Goal: Task Accomplishment & Management: Manage account settings

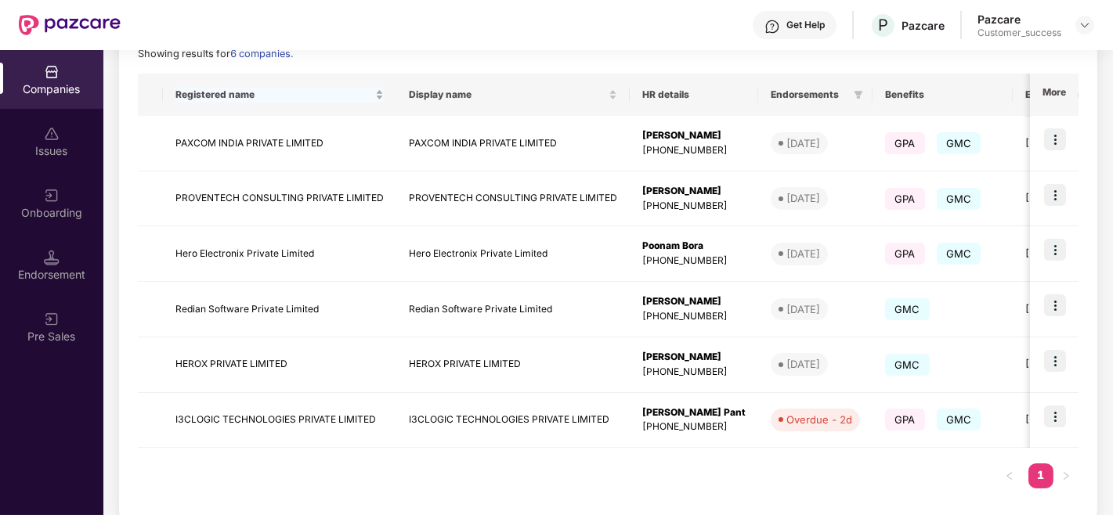
scroll to position [233, 0]
click at [1054, 431] on td at bounding box center [1054, 421] width 49 height 56
click at [436, 417] on td "I3CLOGIC TECHNOLOGIES PRIVATE LIMITED" at bounding box center [512, 421] width 233 height 56
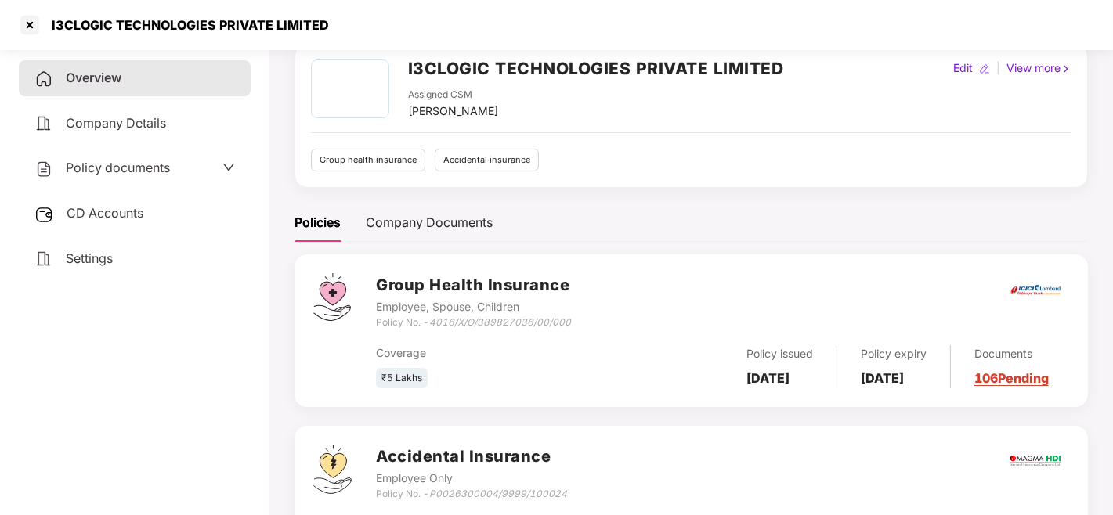
scroll to position [81, 0]
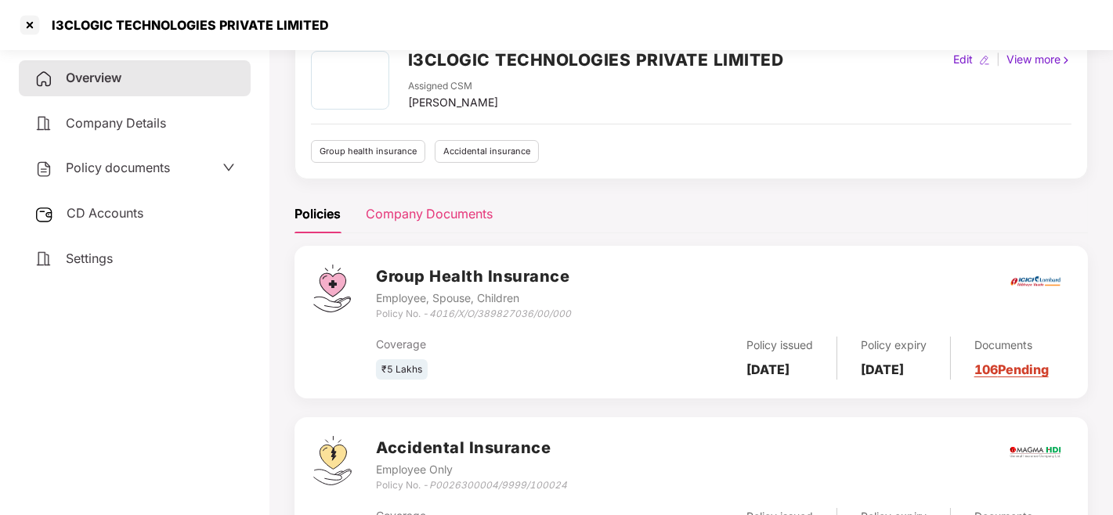
click at [450, 213] on div "Company Documents" at bounding box center [429, 214] width 127 height 20
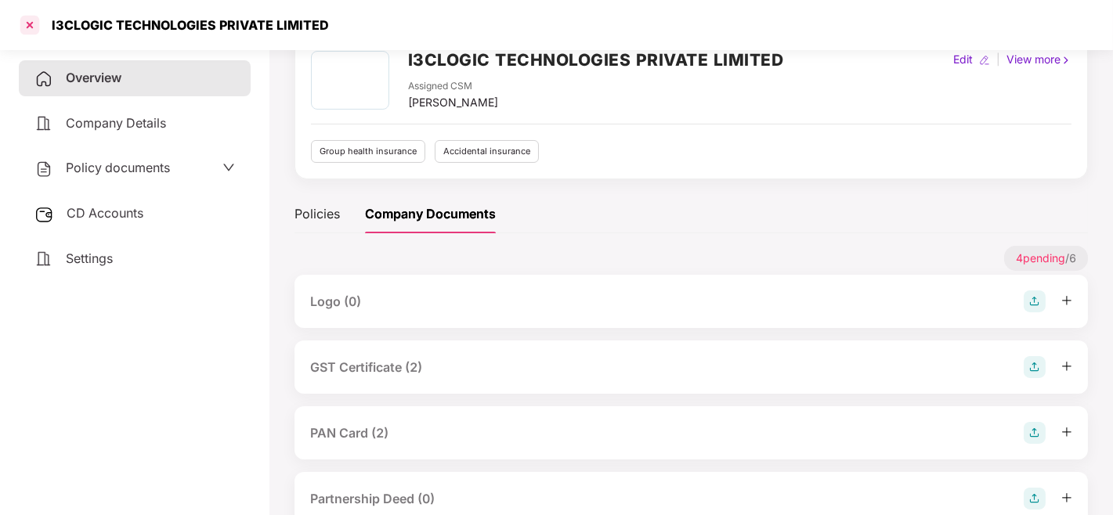
click at [29, 25] on div at bounding box center [29, 25] width 25 height 25
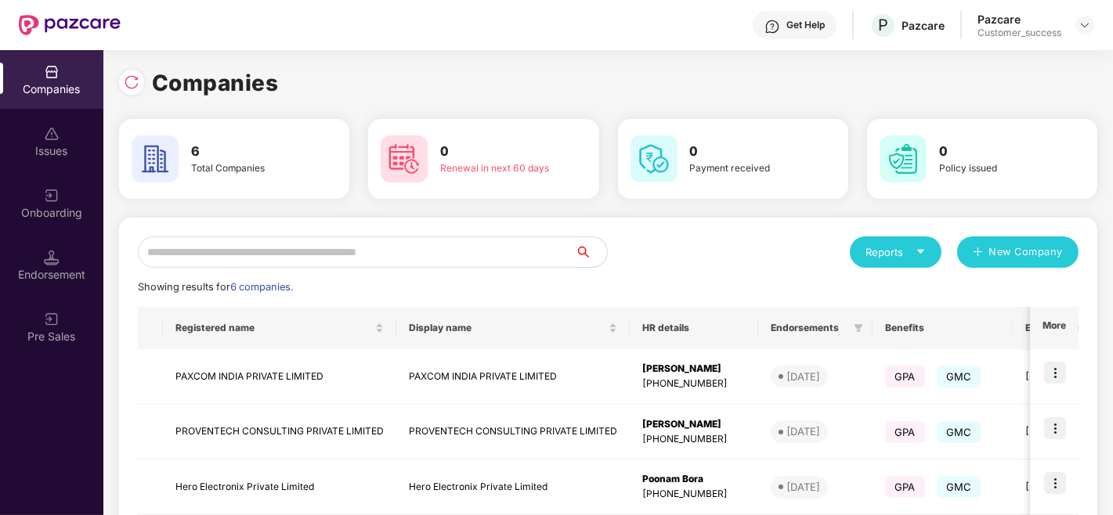
scroll to position [253, 0]
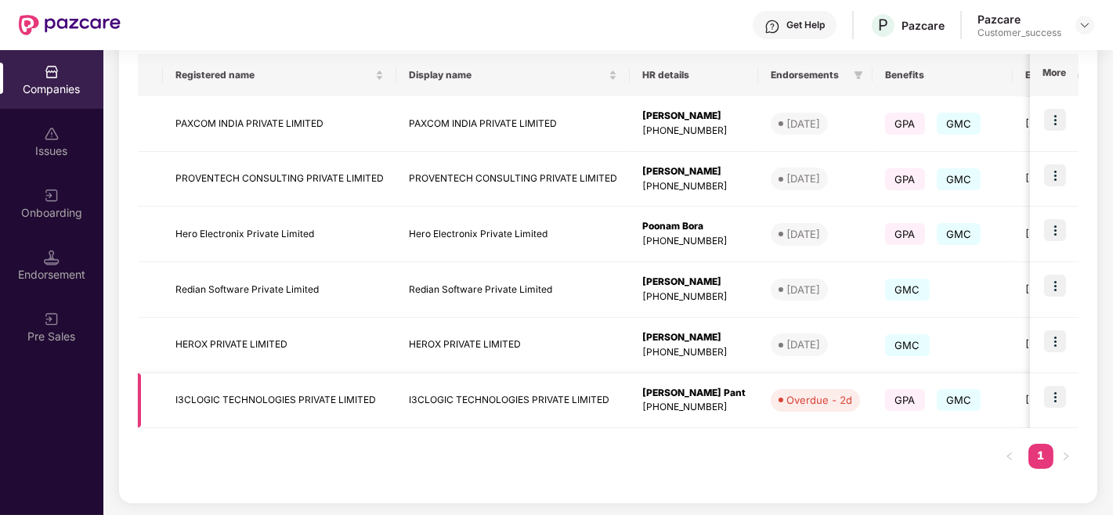
click at [1061, 388] on img at bounding box center [1055, 397] width 22 height 22
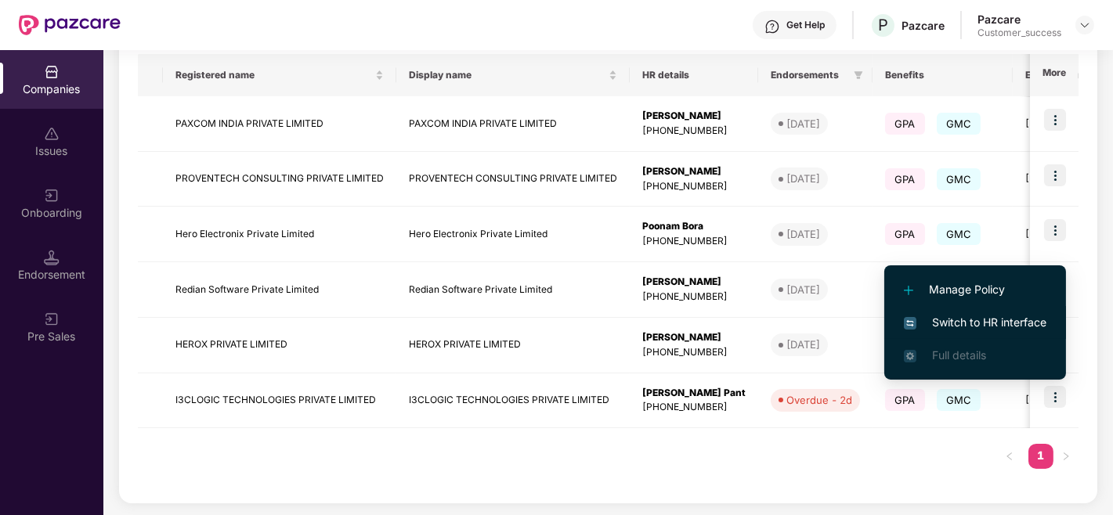
click at [1013, 312] on li "Switch to HR interface" at bounding box center [975, 322] width 182 height 33
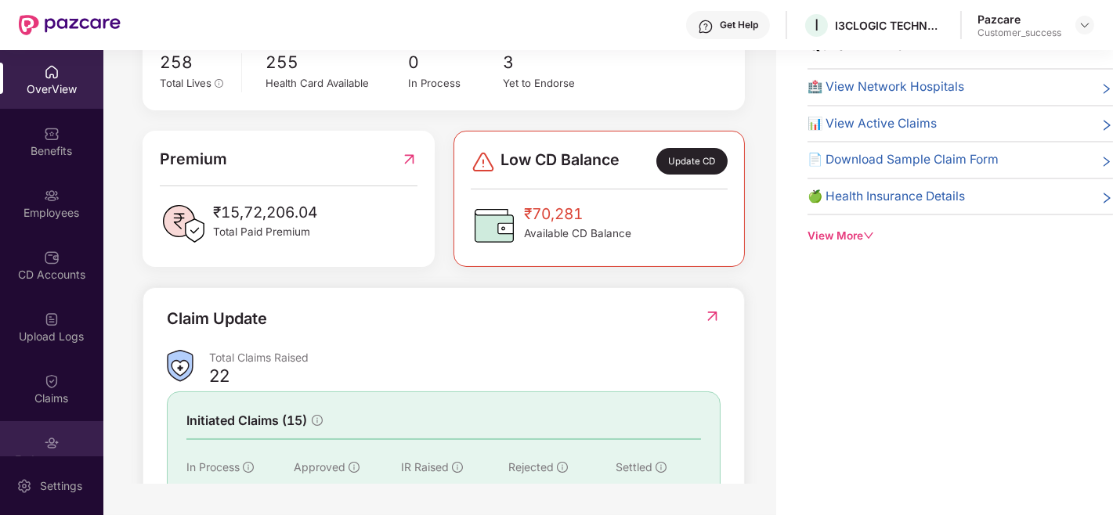
scroll to position [88, 0]
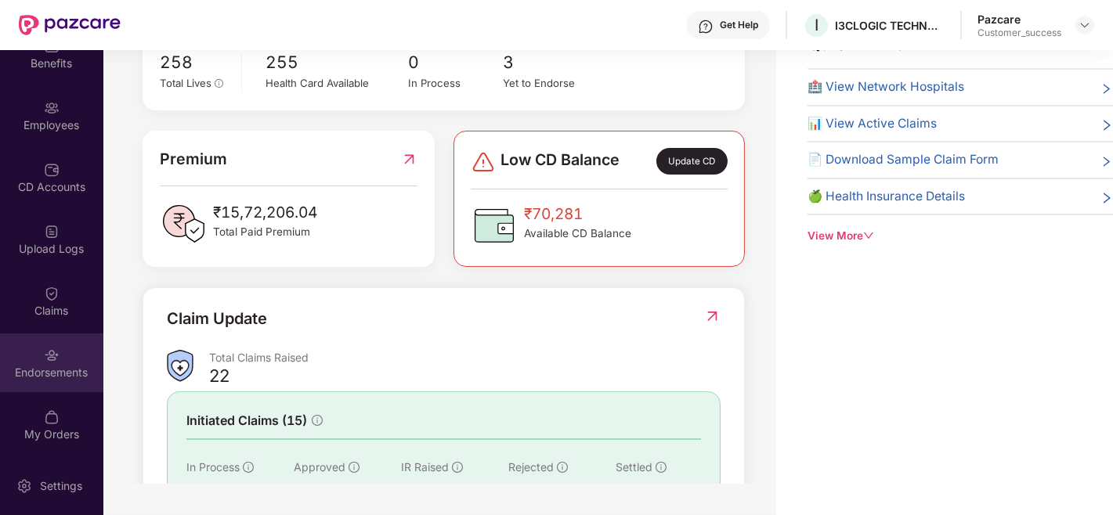
click at [53, 362] on img at bounding box center [52, 356] width 16 height 16
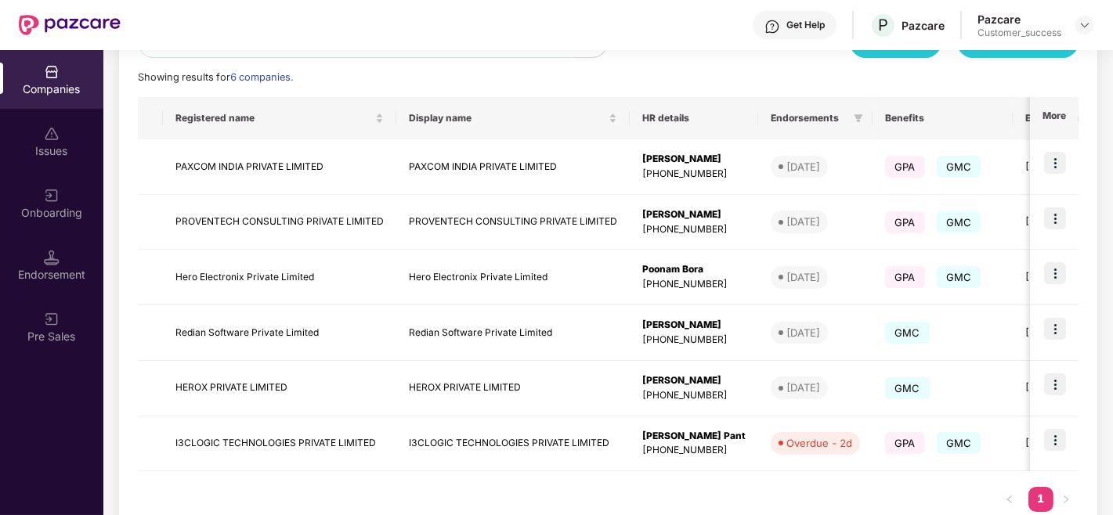
scroll to position [211, 0]
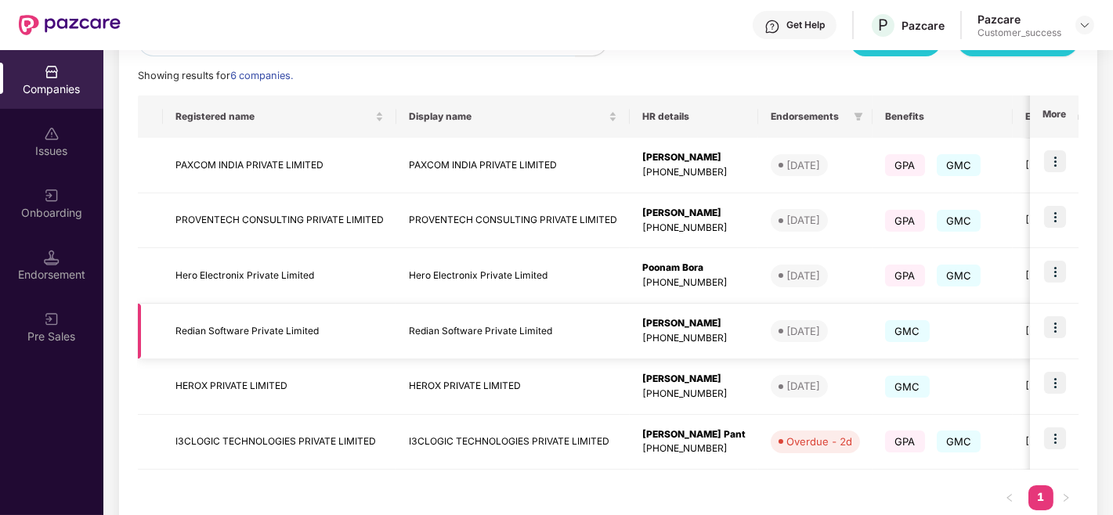
click at [1067, 330] on td at bounding box center [1054, 332] width 49 height 56
click at [1056, 327] on img at bounding box center [1055, 327] width 22 height 22
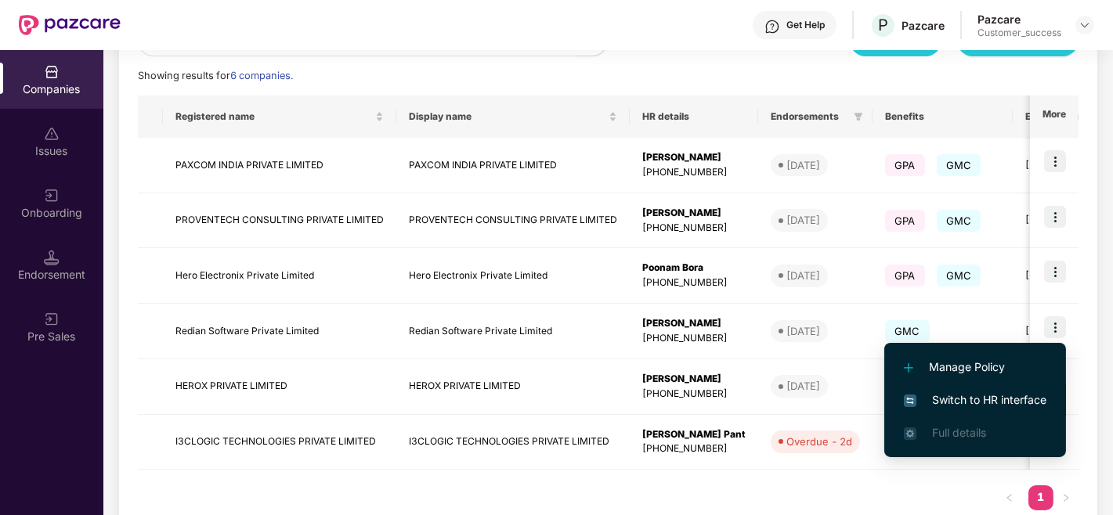
click at [934, 388] on li "Switch to HR interface" at bounding box center [975, 400] width 182 height 33
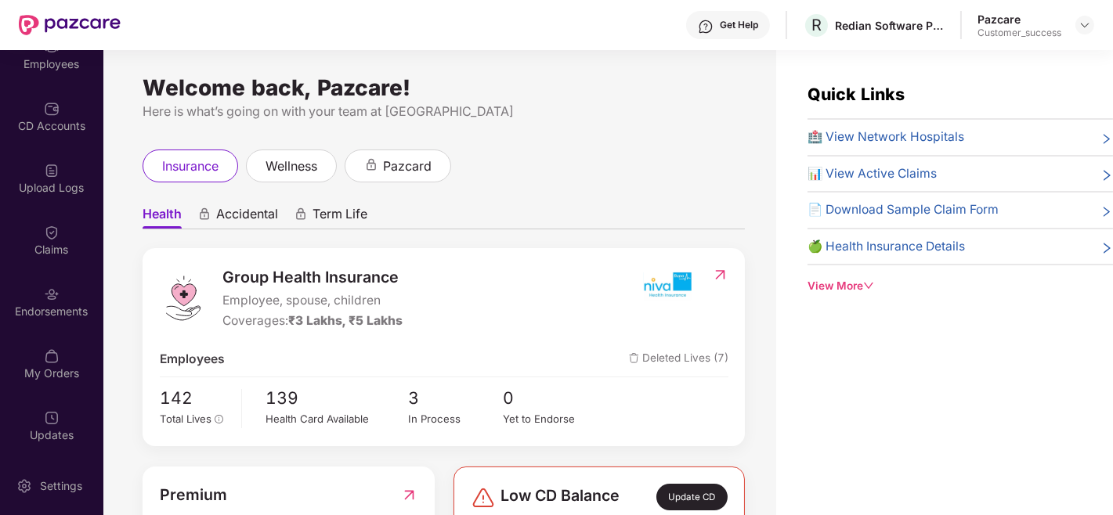
scroll to position [150, 0]
click at [47, 291] on img at bounding box center [52, 294] width 16 height 16
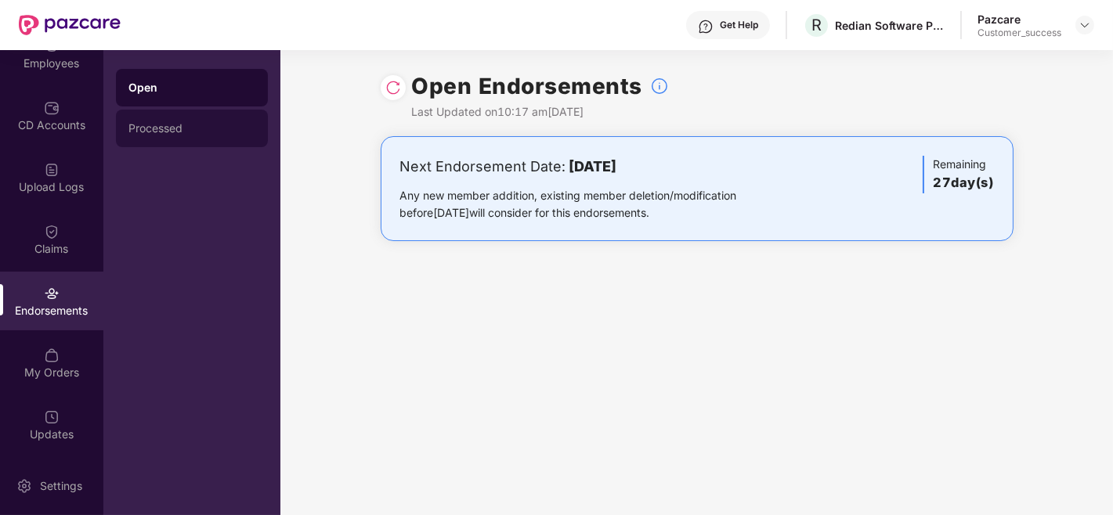
click at [214, 138] on div "Processed" at bounding box center [192, 129] width 152 height 38
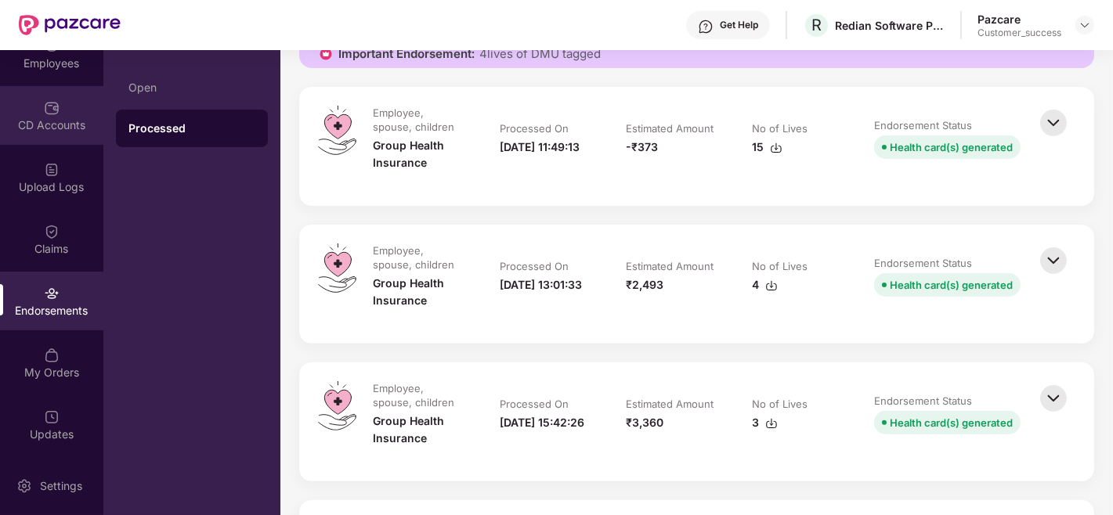
scroll to position [0, 0]
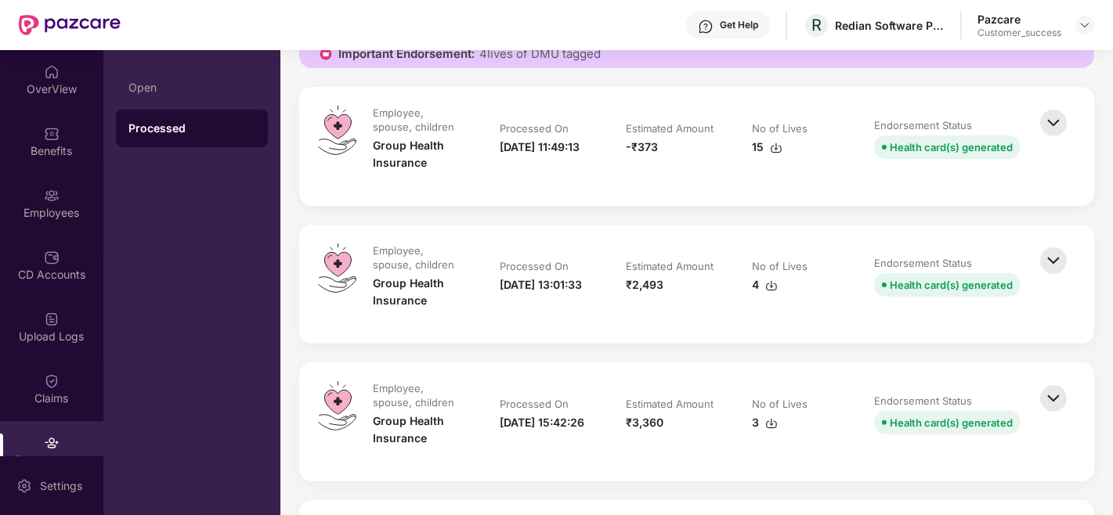
click at [33, 20] on img at bounding box center [70, 25] width 102 height 20
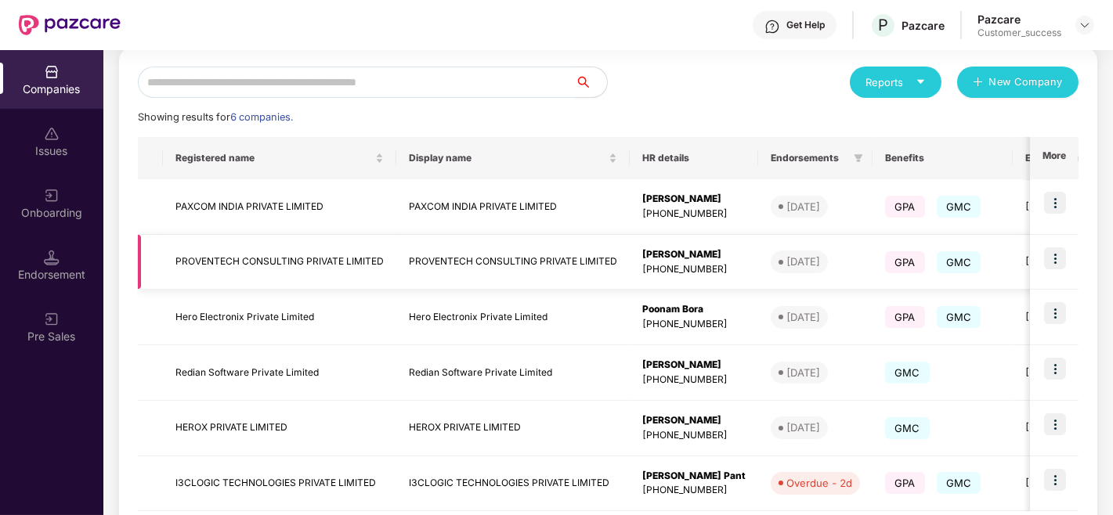
scroll to position [164, 0]
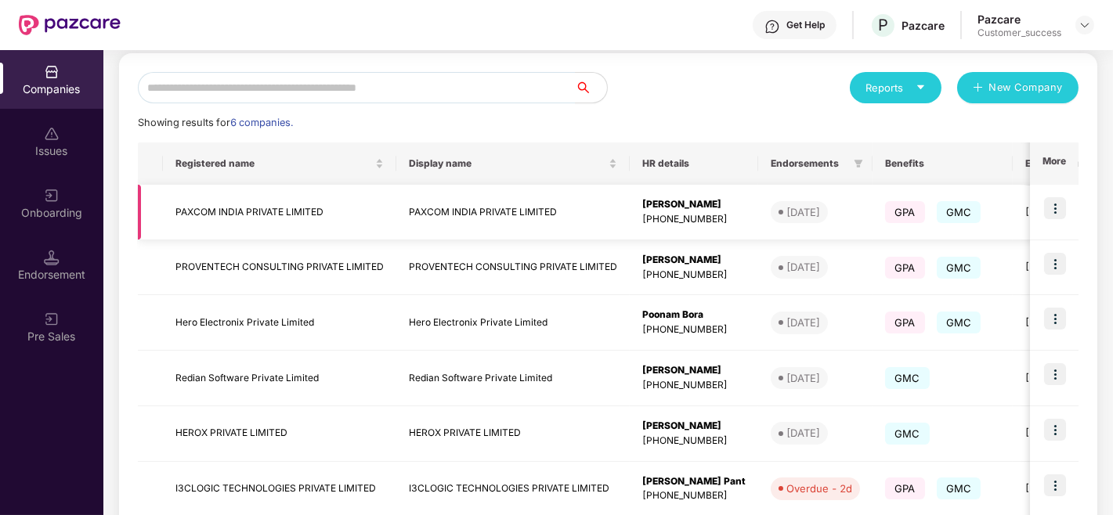
click at [1054, 211] on img at bounding box center [1055, 208] width 22 height 22
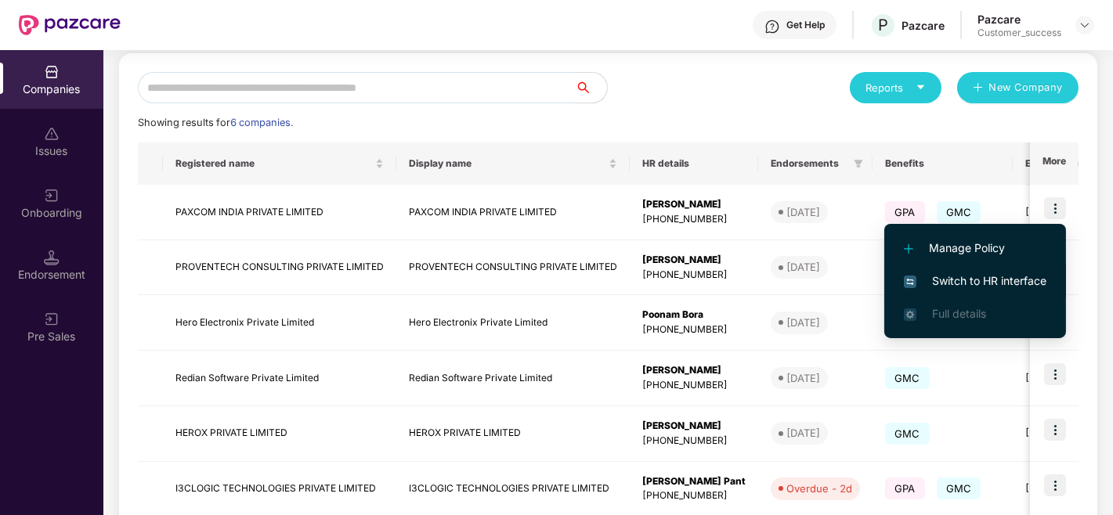
click at [956, 285] on span "Switch to HR interface" at bounding box center [975, 281] width 143 height 17
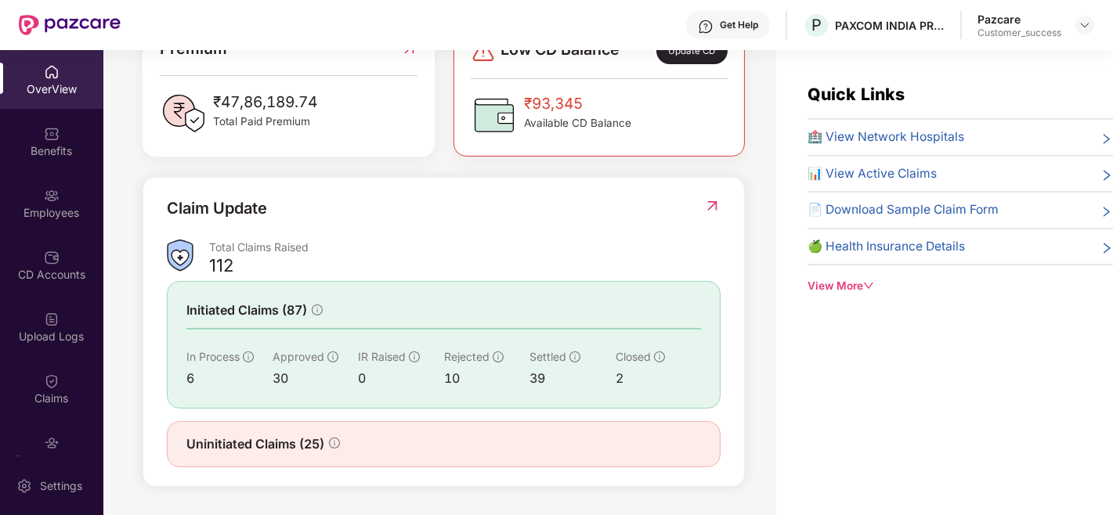
scroll to position [50, 0]
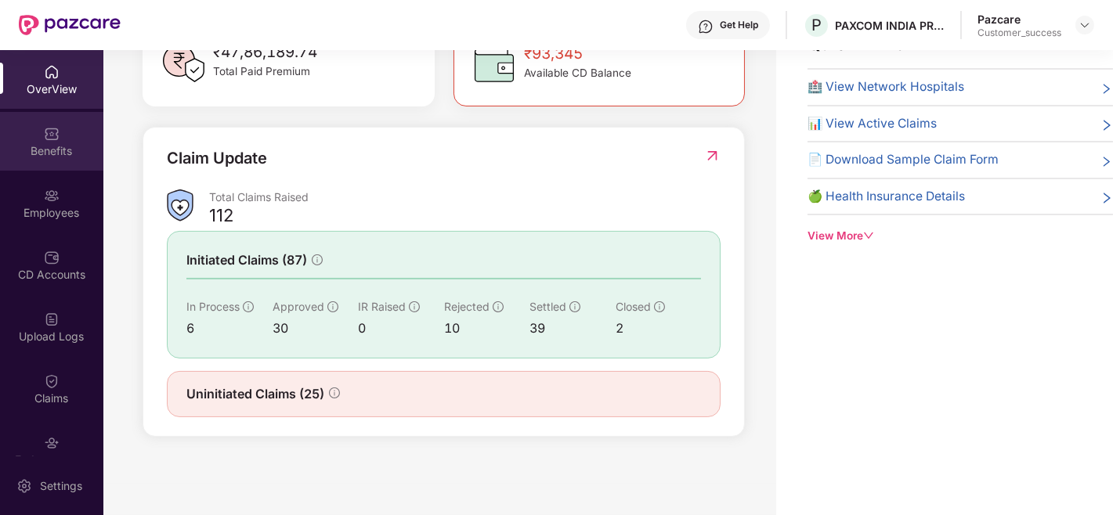
click at [74, 132] on div "Benefits" at bounding box center [51, 141] width 103 height 59
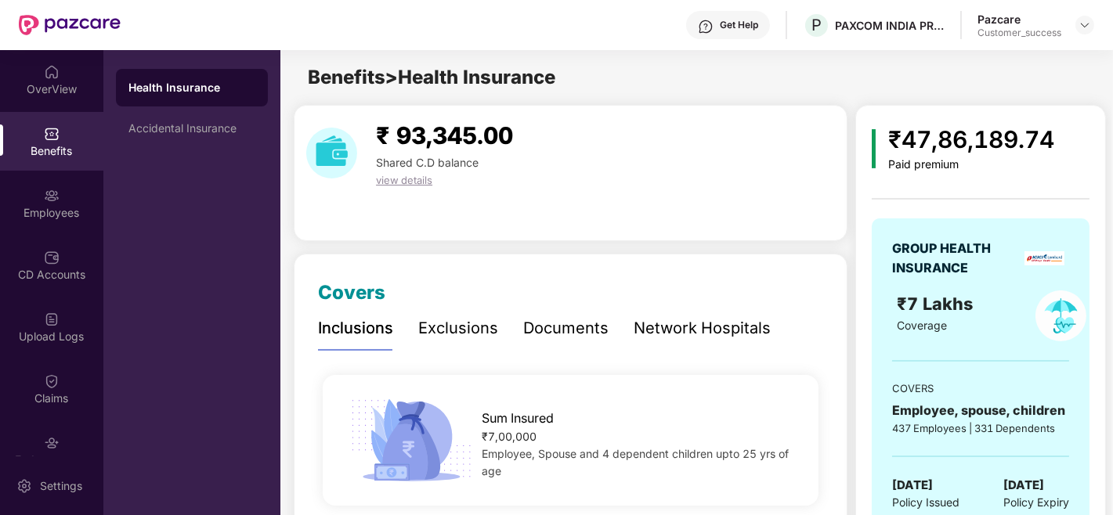
scroll to position [198, 0]
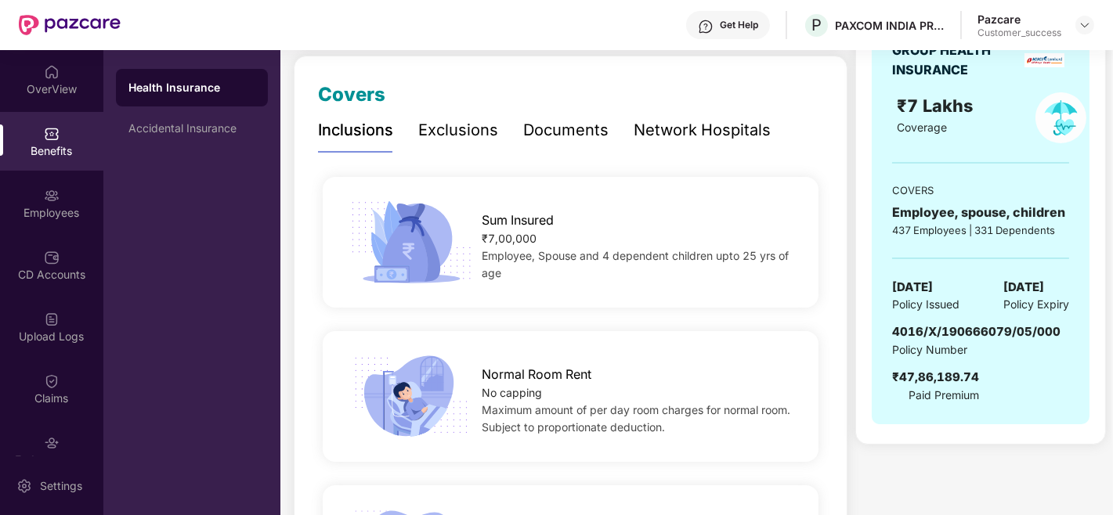
click at [544, 134] on div "Documents" at bounding box center [565, 130] width 85 height 24
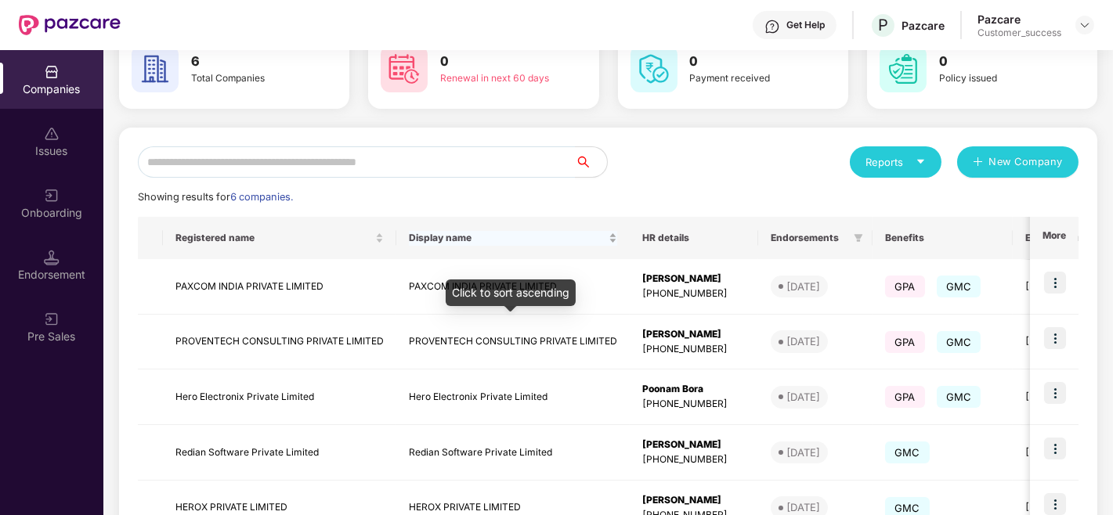
scroll to position [91, 0]
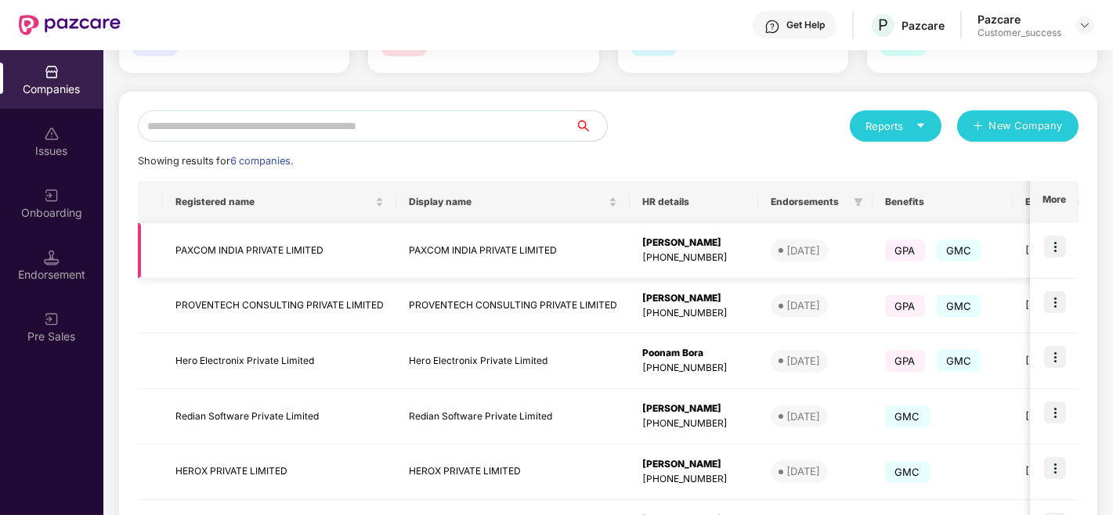
scroll to position [125, 0]
click at [1055, 306] on img at bounding box center [1055, 303] width 22 height 22
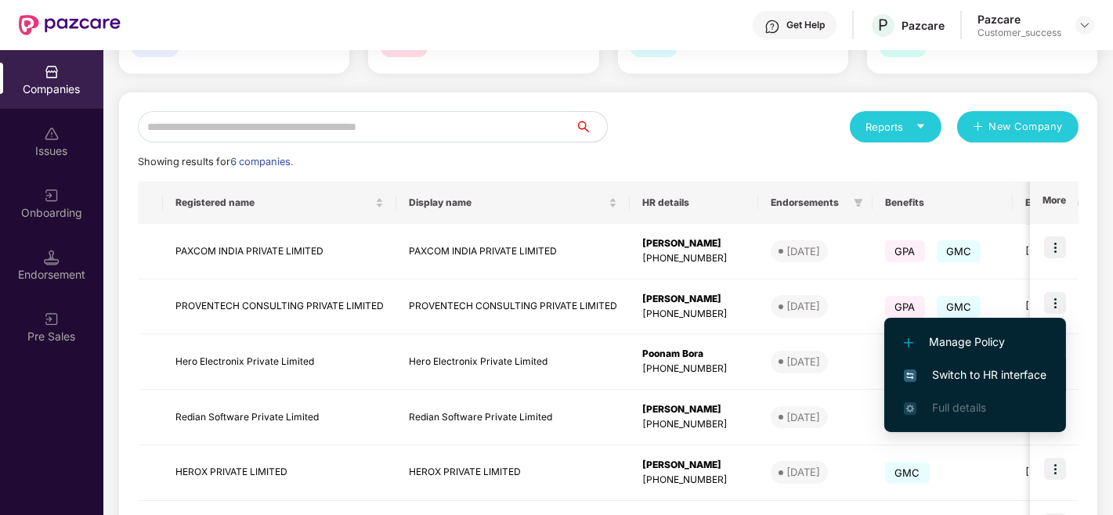
click at [967, 370] on span "Switch to HR interface" at bounding box center [975, 375] width 143 height 17
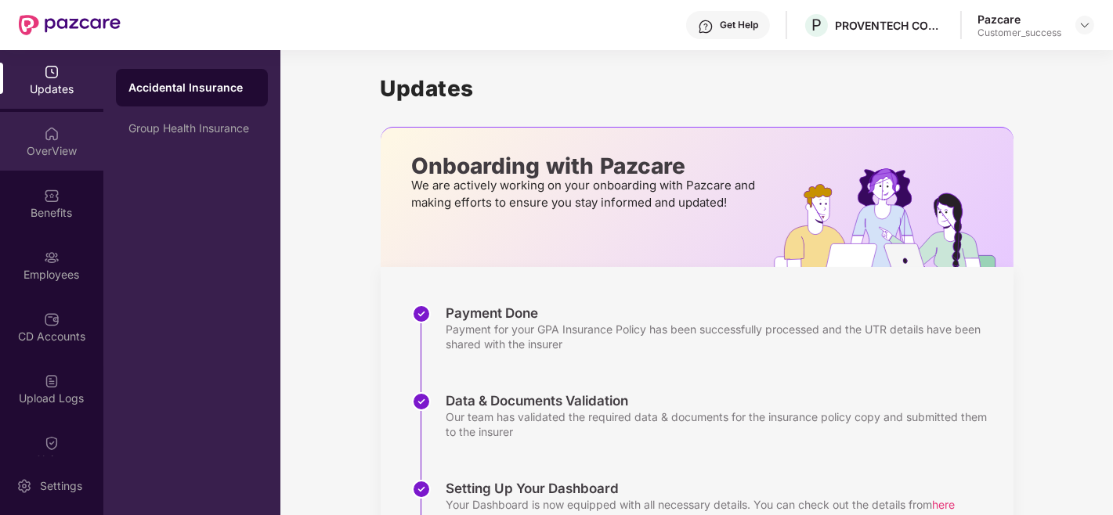
click at [43, 164] on div "OverView" at bounding box center [51, 141] width 103 height 59
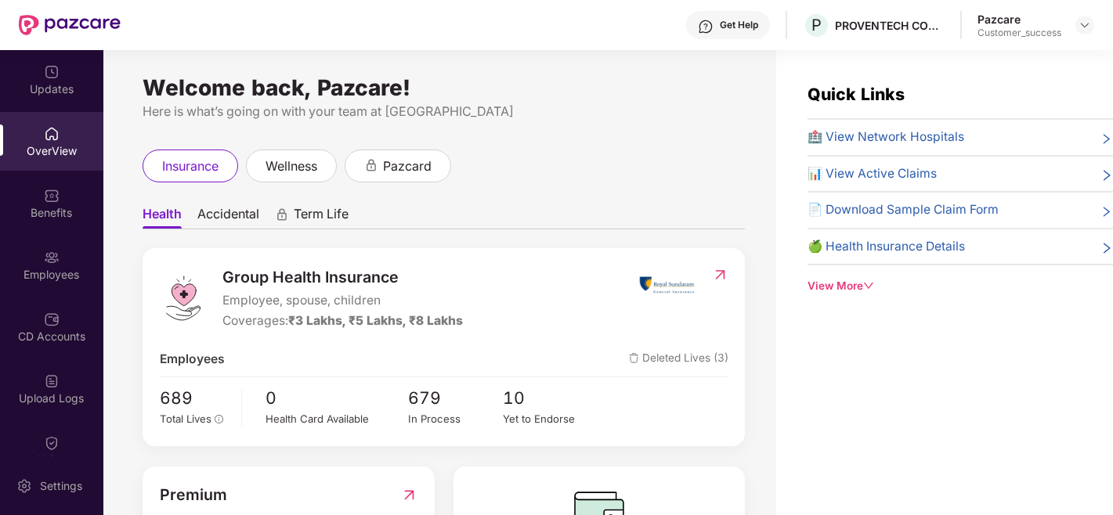
click at [850, 293] on div "View More" at bounding box center [959, 286] width 305 height 16
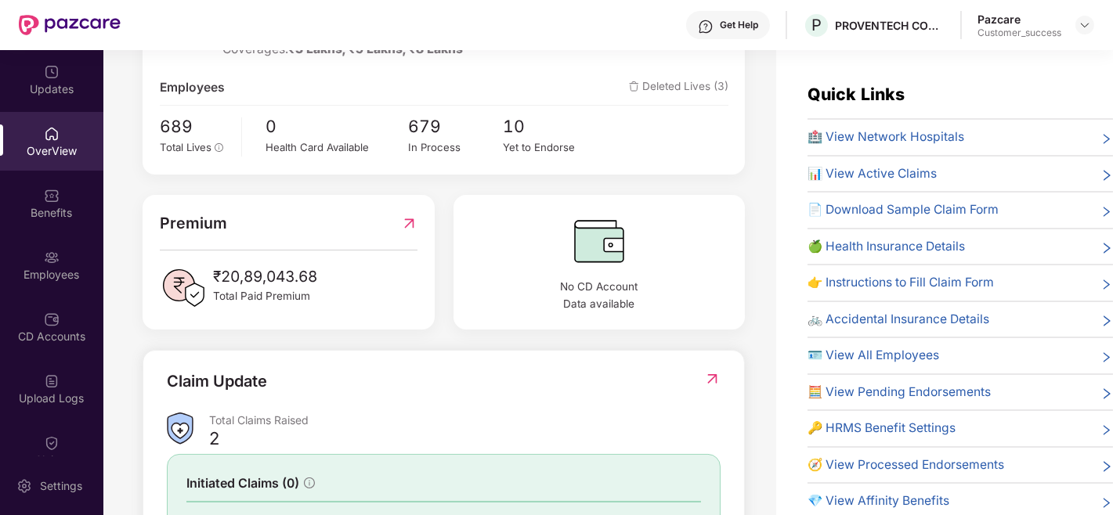
scroll to position [198, 0]
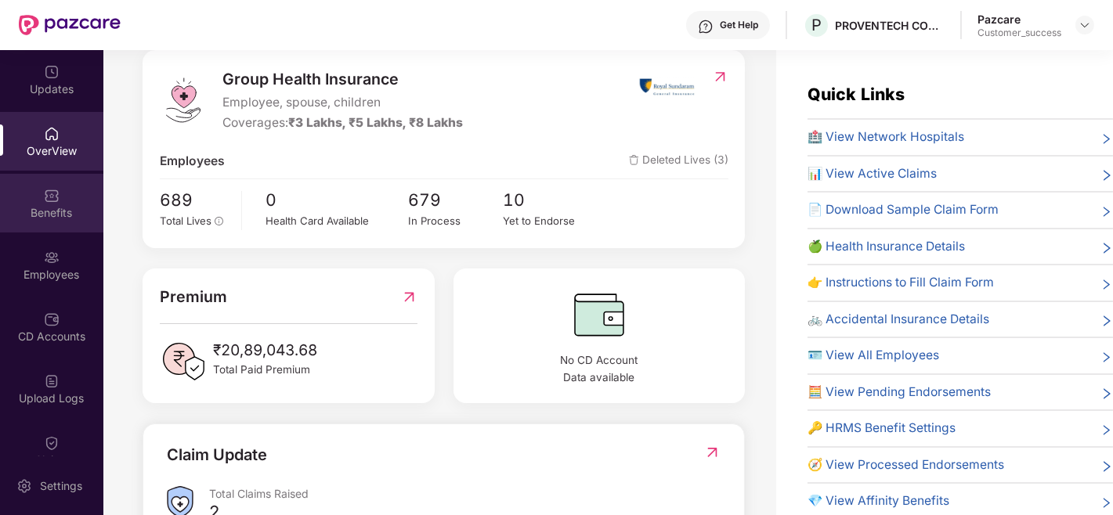
click at [55, 197] on img at bounding box center [52, 196] width 16 height 16
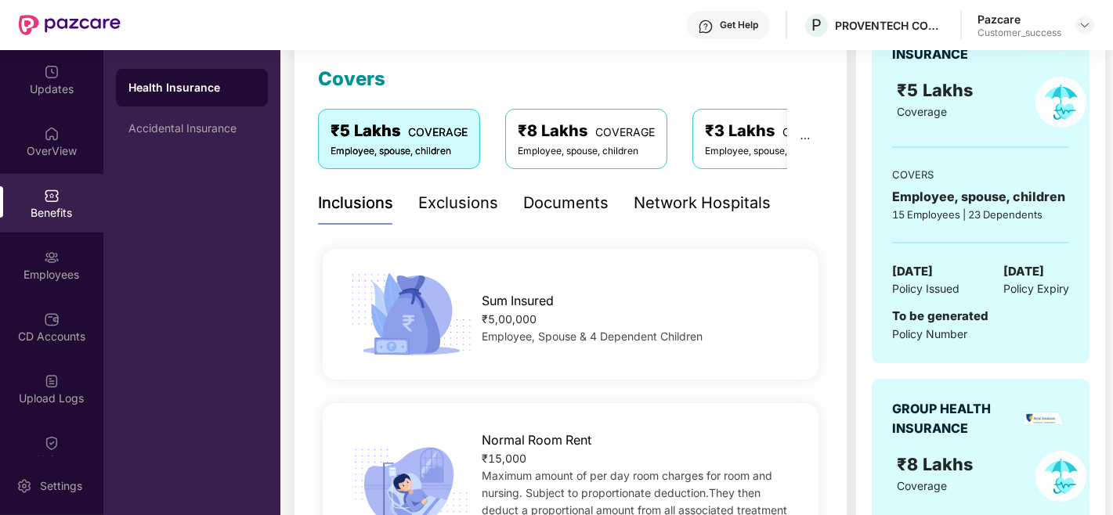
scroll to position [215, 0]
drag, startPoint x: 888, startPoint y: 316, endPoint x: 1036, endPoint y: 342, distance: 150.3
click at [1036, 342] on div "GROUP HEALTH INSURANCE ₹5 Lakhs Coverage COVERS Employee, spouse, children 15 E…" at bounding box center [981, 183] width 218 height 359
click at [64, 96] on div "Updates" at bounding box center [51, 89] width 103 height 16
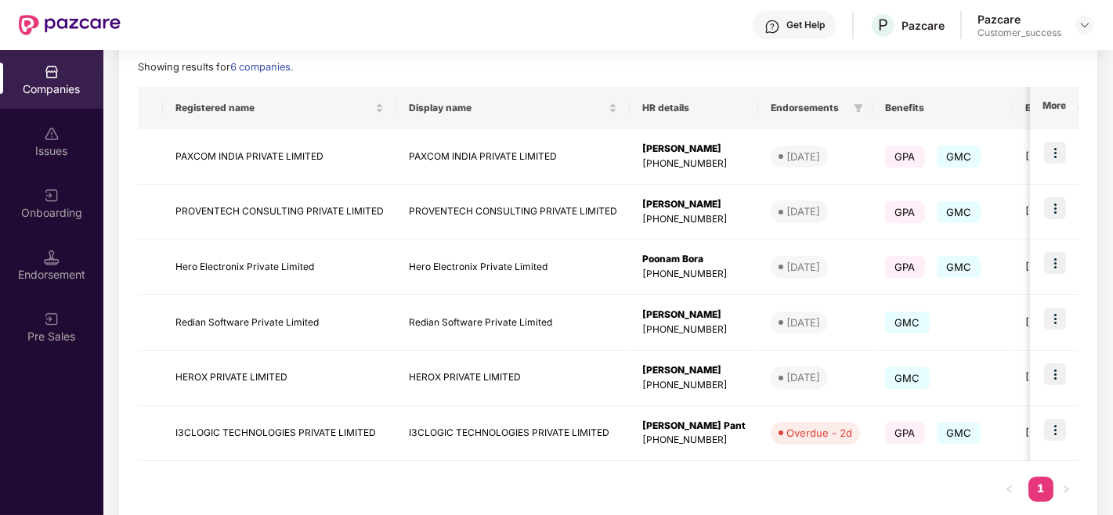
scroll to position [221, 0]
drag, startPoint x: 411, startPoint y: 215, endPoint x: 565, endPoint y: 204, distance: 154.0
click at [565, 204] on td "PROVENTECH CONSULTING PRIVATE LIMITED" at bounding box center [512, 212] width 233 height 56
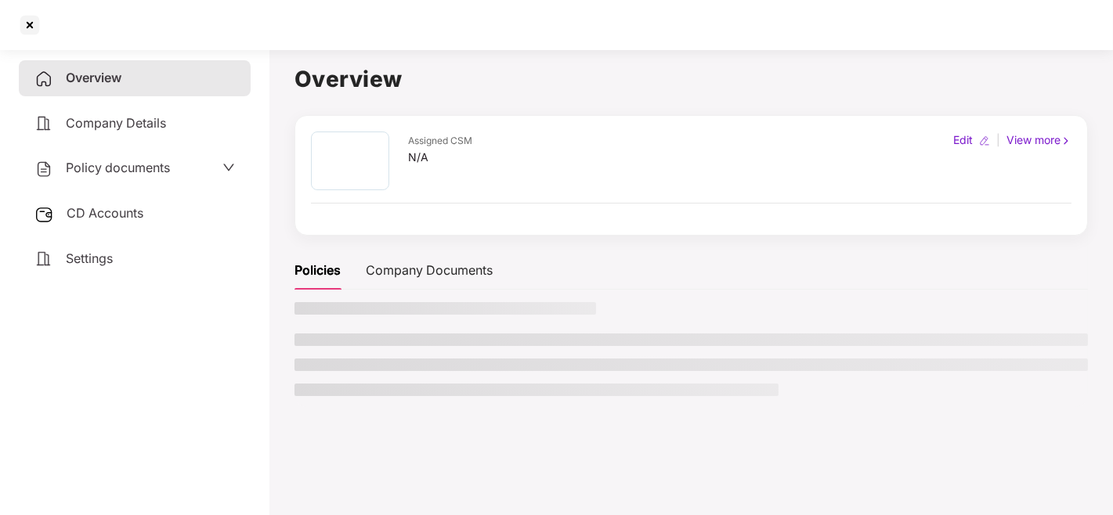
click at [565, 204] on div at bounding box center [691, 203] width 760 height 1
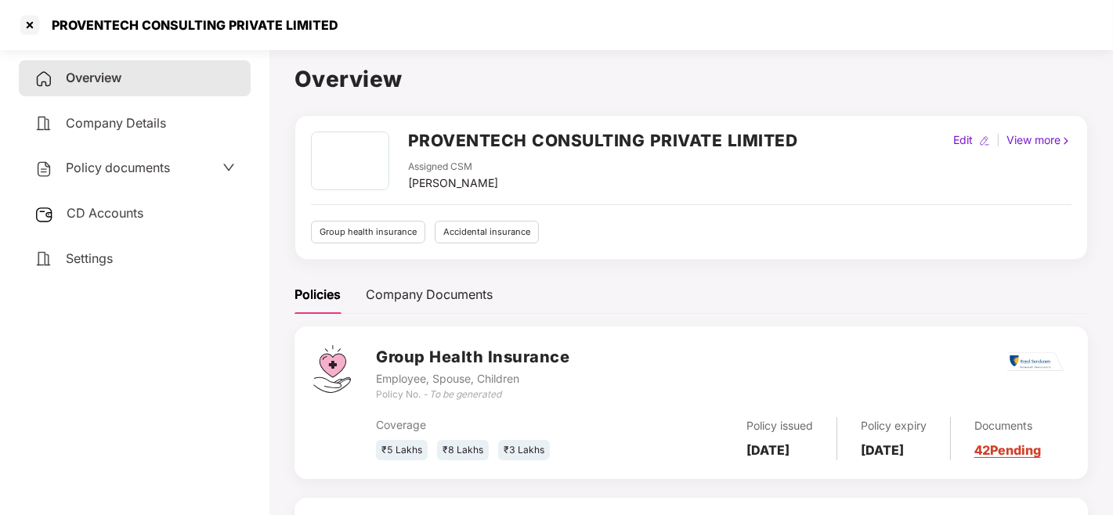
click at [576, 136] on h2 "PROVENTECH CONSULTING PRIVATE LIMITED" at bounding box center [603, 141] width 390 height 26
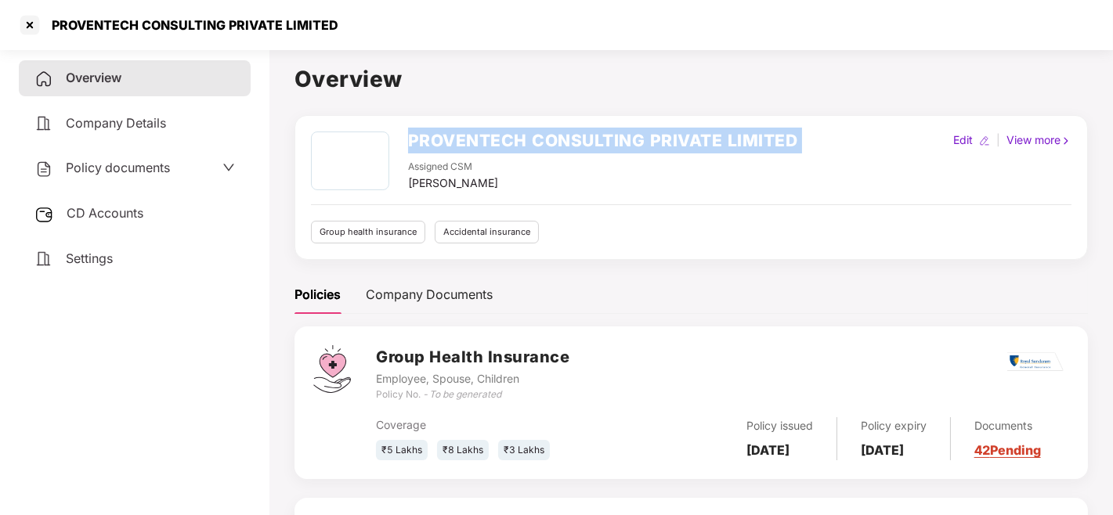
click at [576, 136] on h2 "PROVENTECH CONSULTING PRIVATE LIMITED" at bounding box center [603, 141] width 390 height 26
copy h2 "PROVENTECH CONSULTING PRIVATE LIMITED"
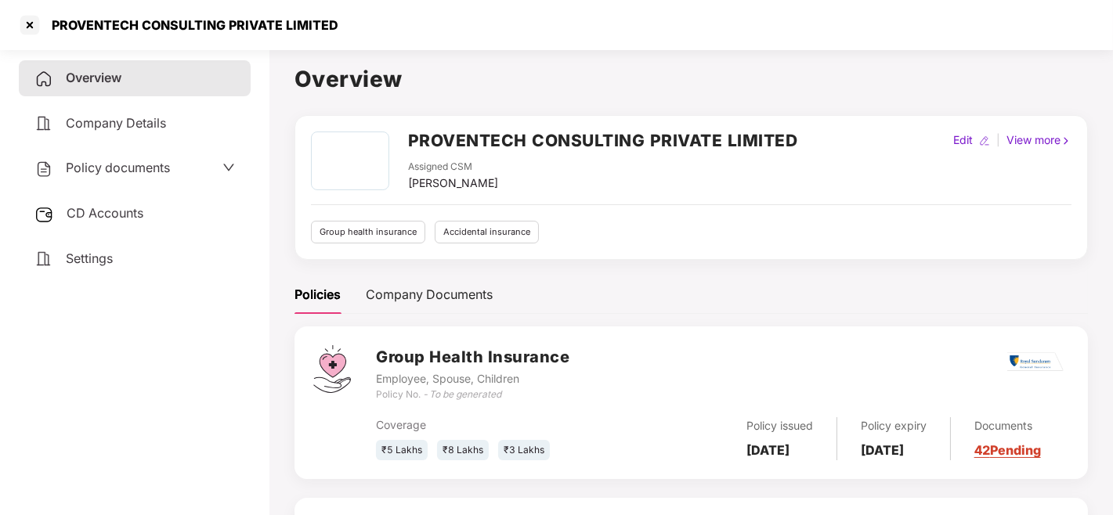
click at [0, 350] on aside "Overview Company Details Policy documents CD Accounts Settings" at bounding box center [134, 279] width 269 height 472
click at [35, 28] on div at bounding box center [29, 25] width 25 height 25
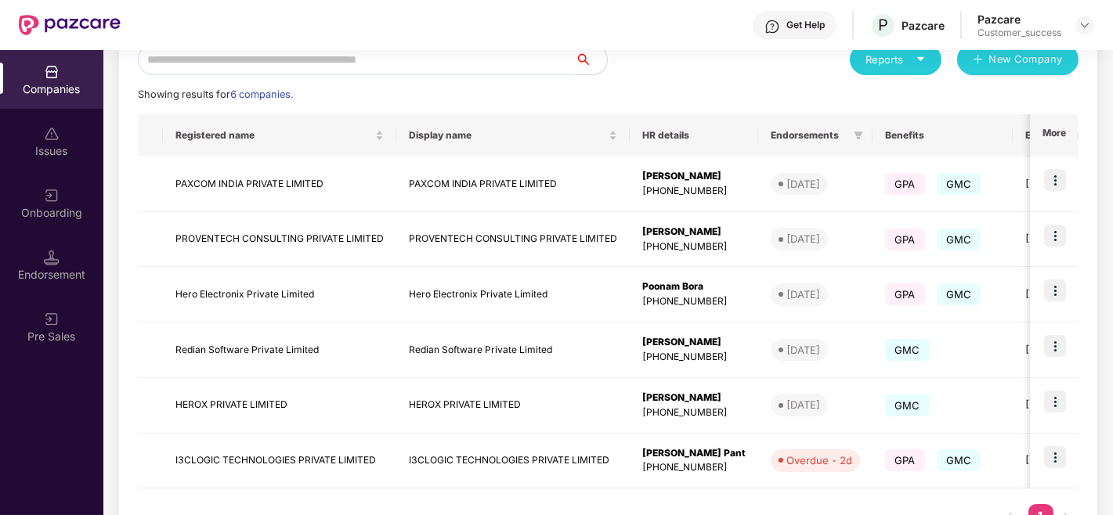
scroll to position [193, 0]
click at [0, 443] on div "Companies Issues Onboarding Endorsement Pre Sales" at bounding box center [51, 282] width 103 height 465
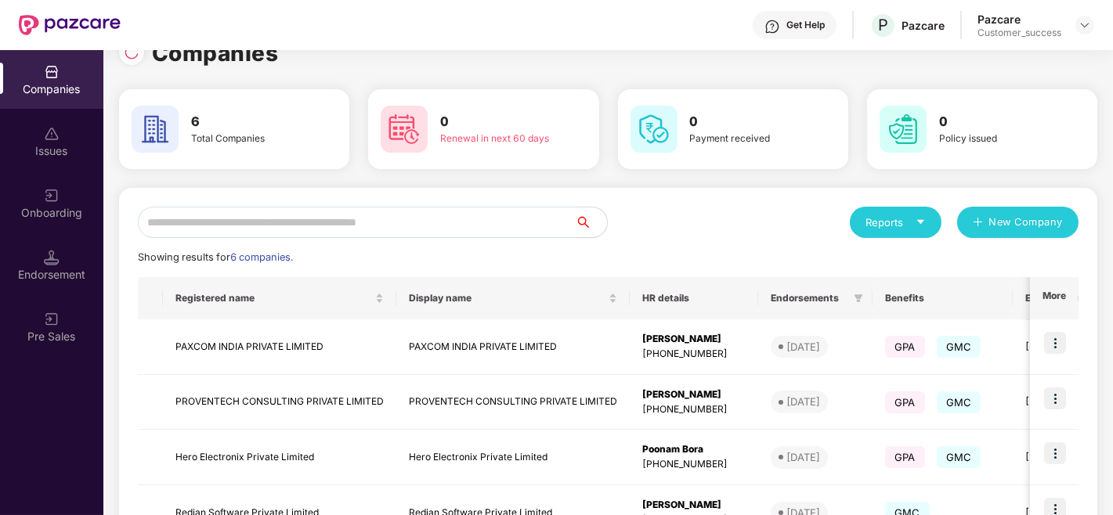
scroll to position [126, 0]
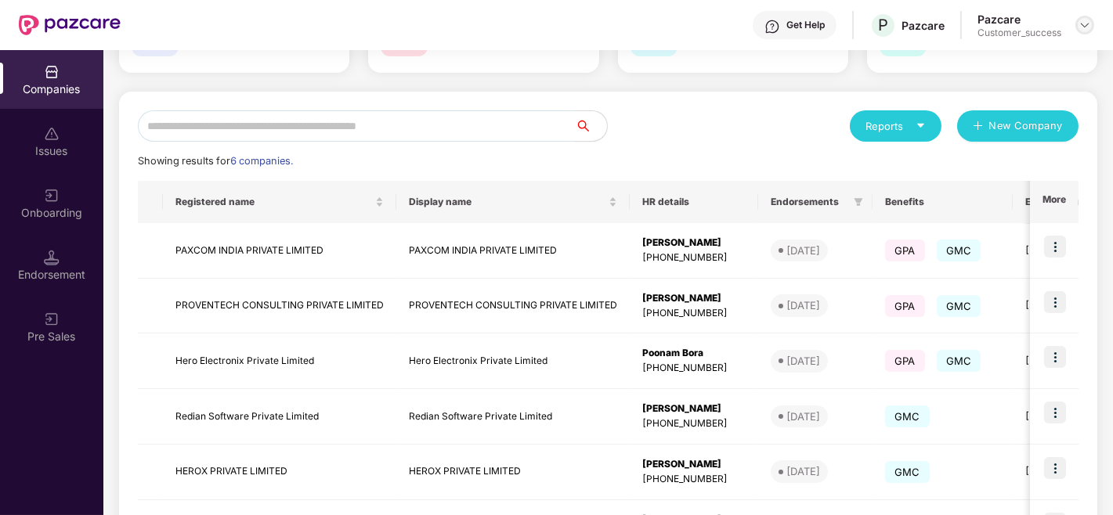
click at [1085, 26] on img at bounding box center [1084, 25] width 13 height 13
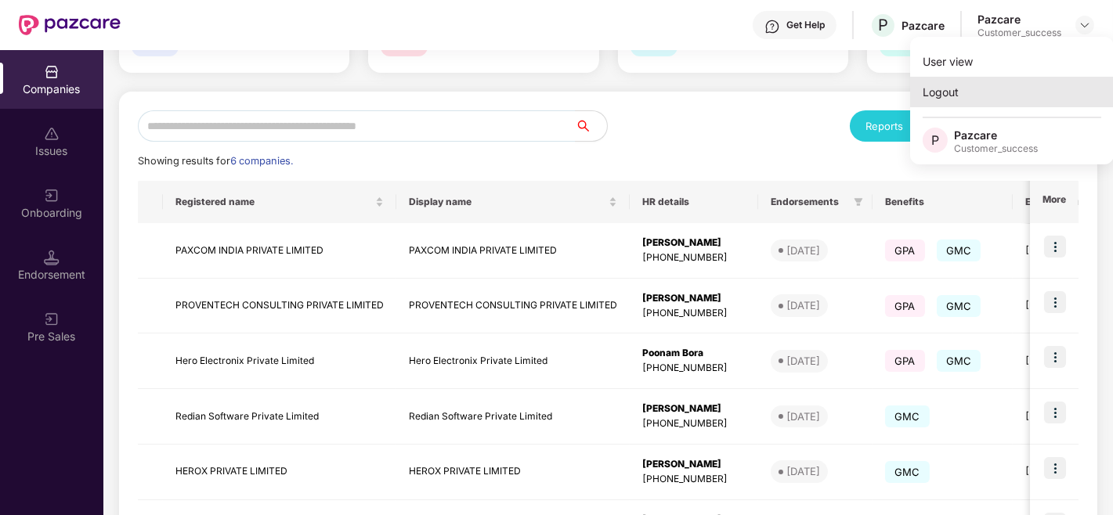
click at [945, 95] on div "Logout" at bounding box center [1012, 92] width 204 height 31
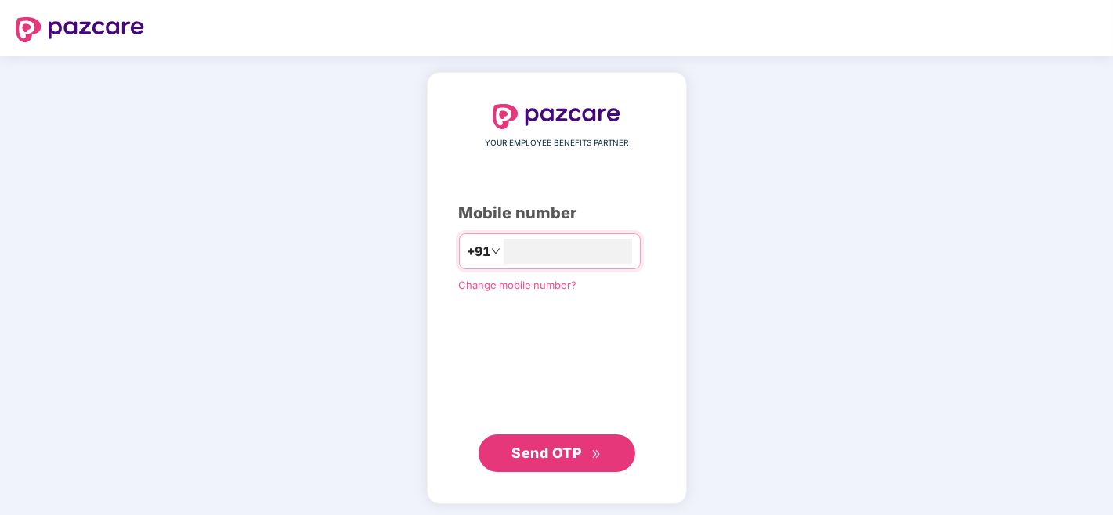
type input "**********"
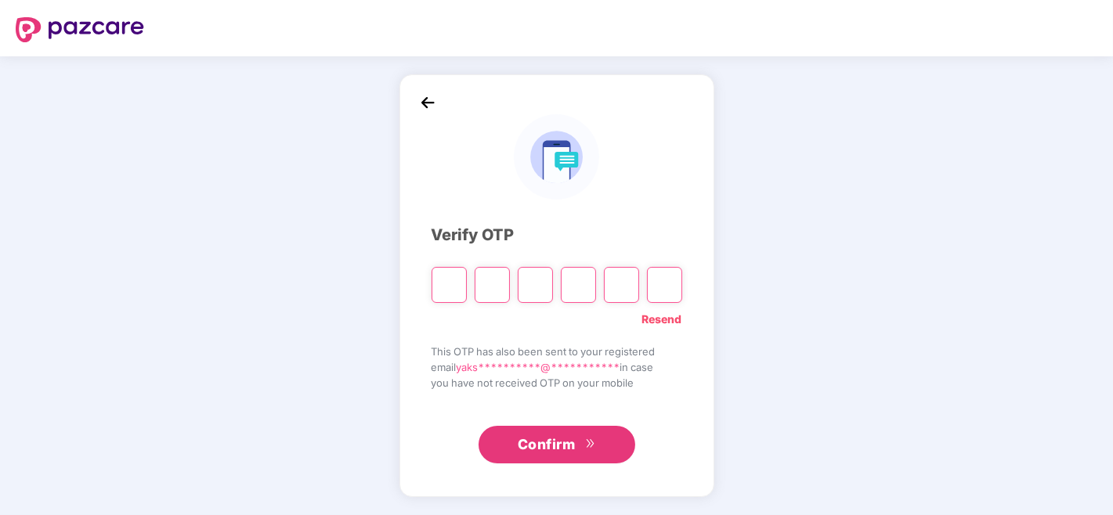
type input "*"
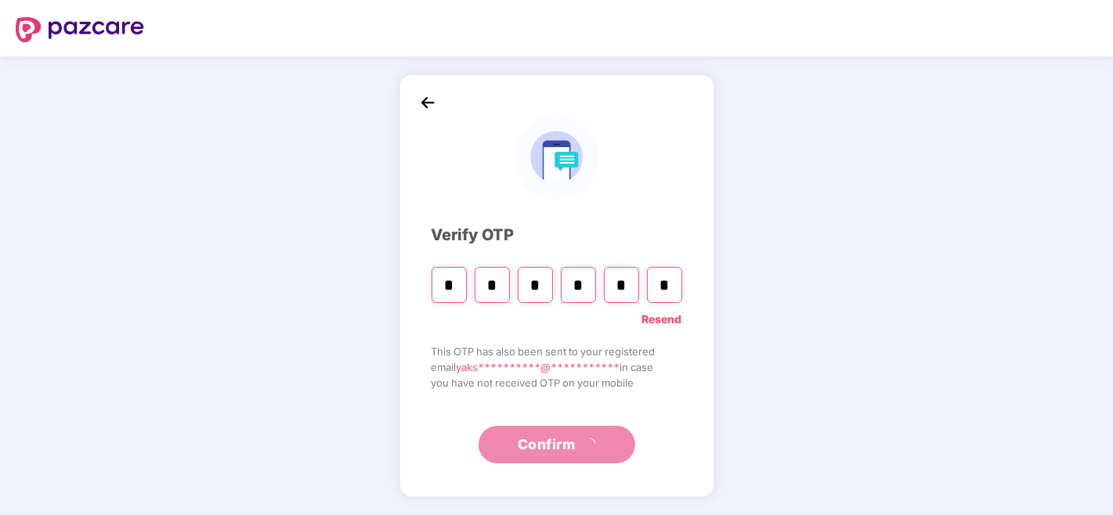
type input "*"
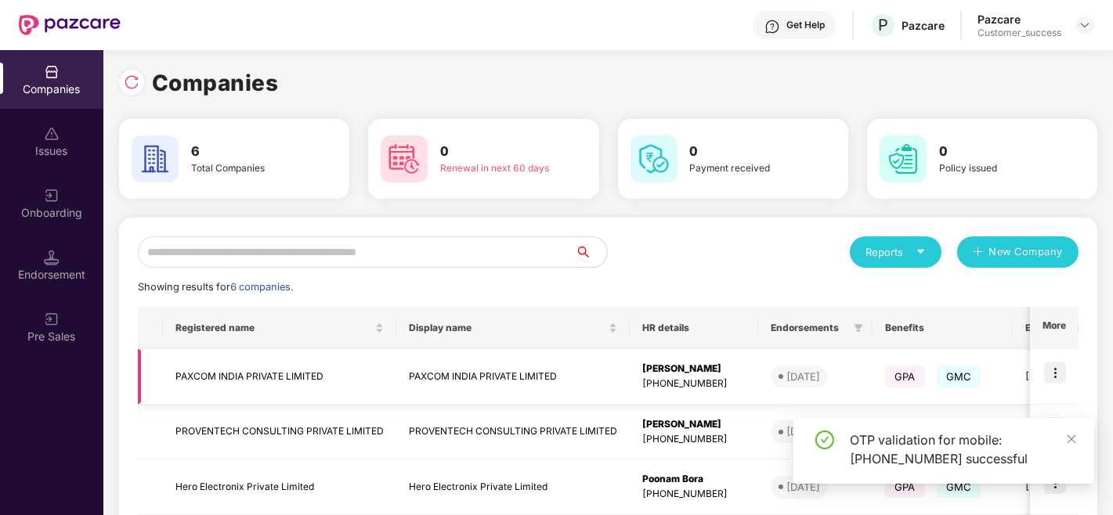
scroll to position [253, 0]
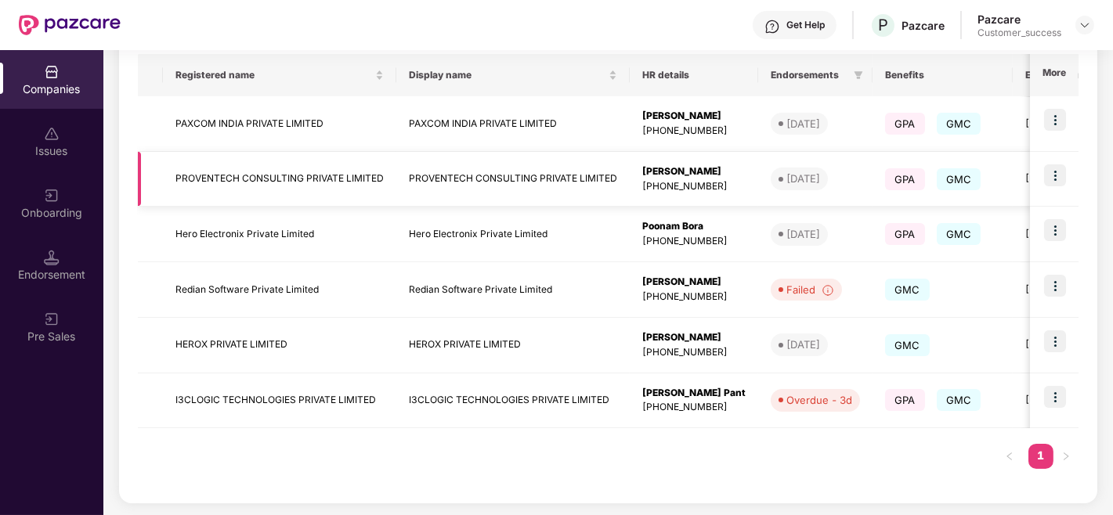
click at [1049, 185] on img at bounding box center [1055, 175] width 22 height 22
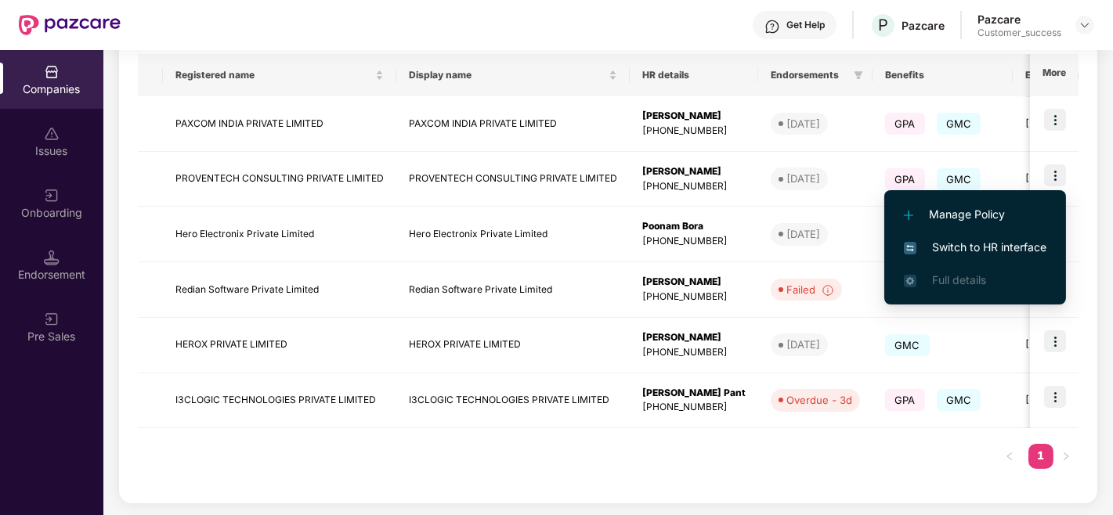
click at [551, 478] on div "Registered name Display name HR details Endorsements Benefits Earliest Renewal …" at bounding box center [608, 269] width 941 height 431
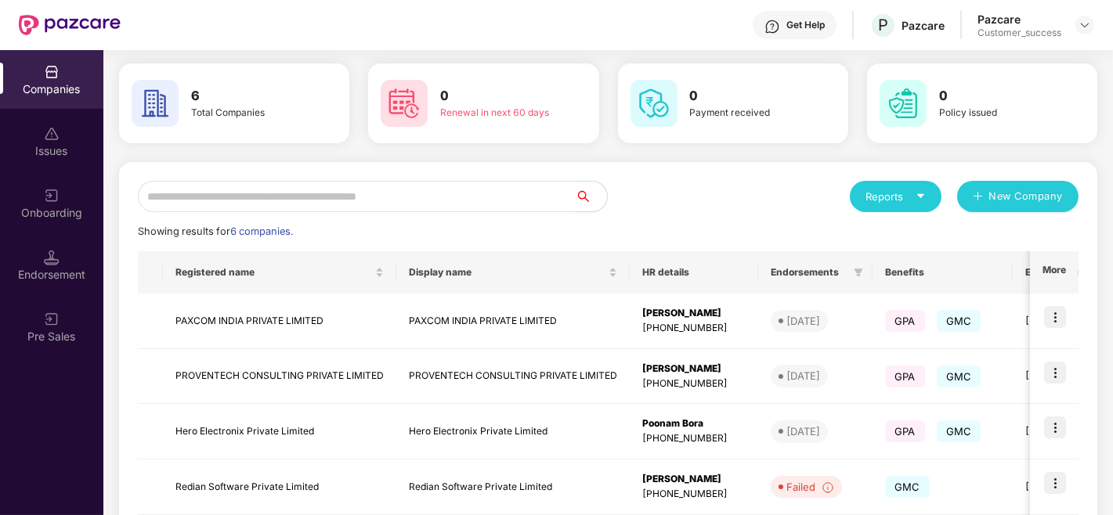
scroll to position [55, 0]
click at [60, 424] on div "Companies Issues Onboarding Endorsement Pre Sales" at bounding box center [51, 282] width 103 height 465
click at [529, 197] on input "text" at bounding box center [357, 197] width 438 height 31
click at [18, 454] on div "Companies Issues Onboarding Endorsement Pre Sales" at bounding box center [51, 282] width 103 height 465
click at [1066, 373] on img at bounding box center [1055, 374] width 22 height 22
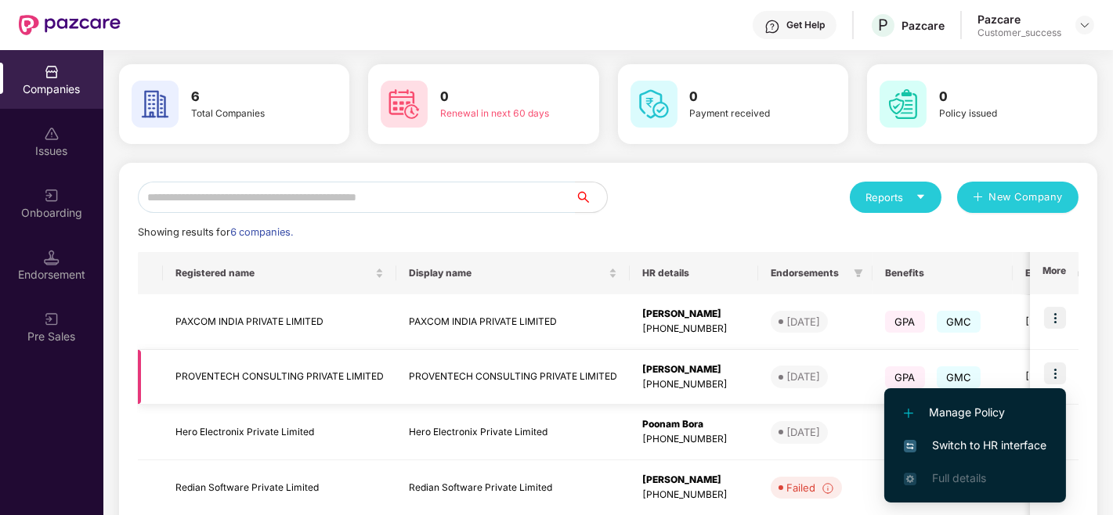
click at [1066, 373] on img at bounding box center [1055, 374] width 22 height 22
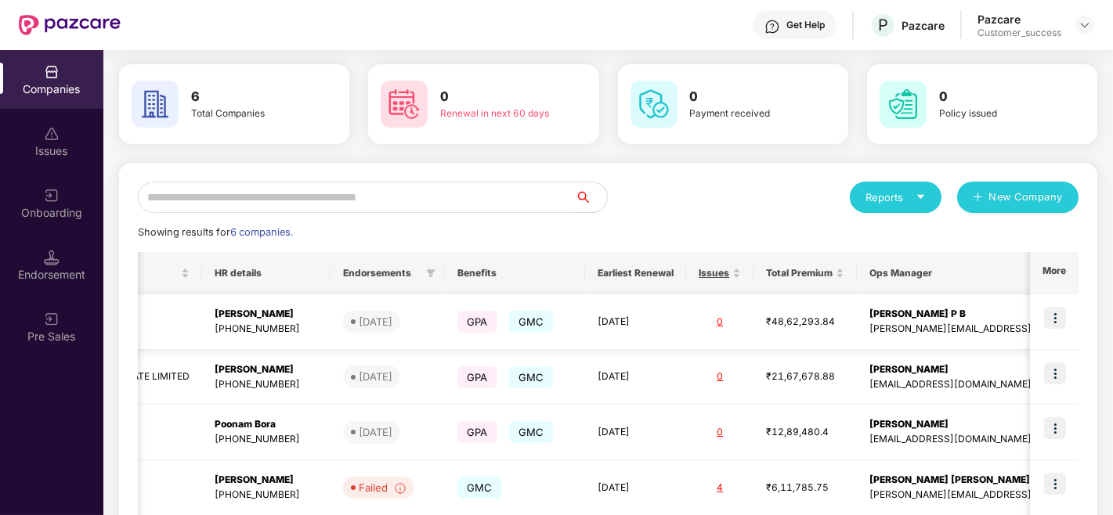
scroll to position [0, 0]
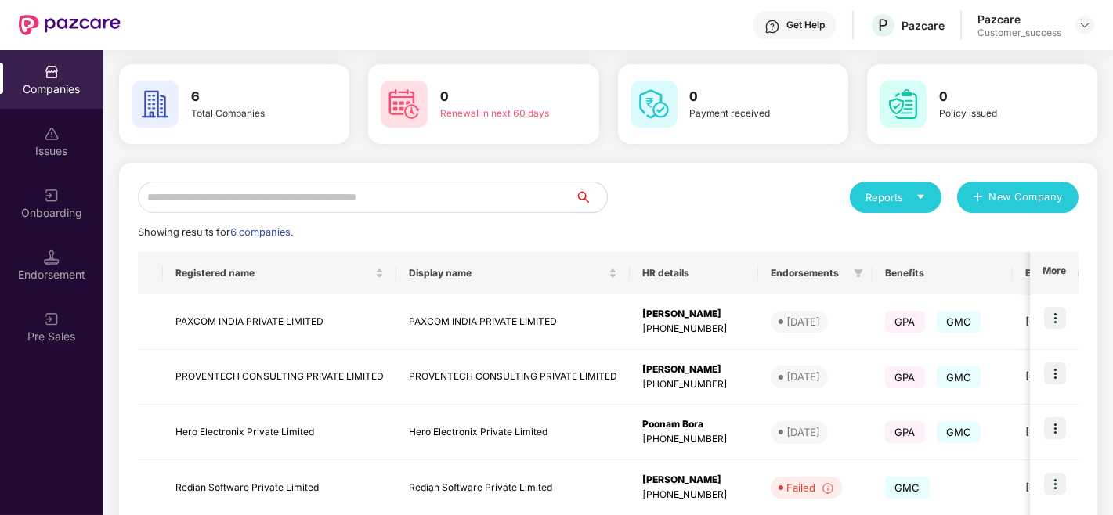
click at [27, 433] on div "Companies Issues Onboarding Endorsement Pre Sales" at bounding box center [51, 282] width 103 height 465
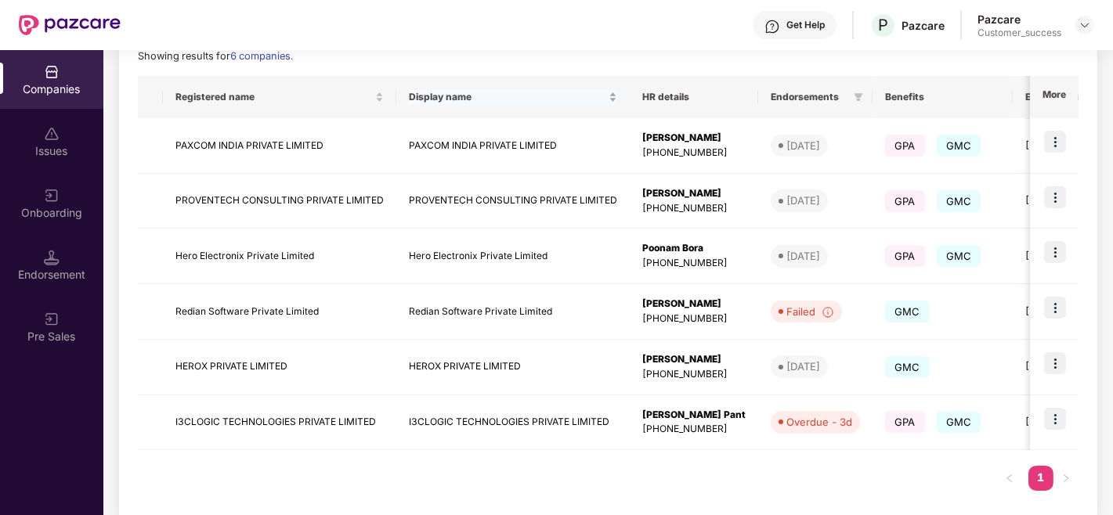
scroll to position [253, 0]
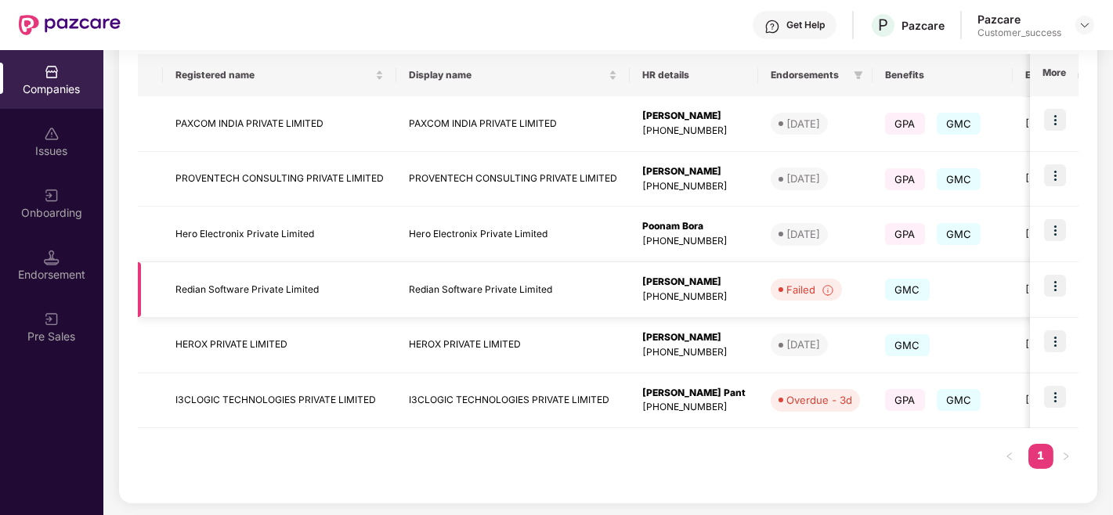
click at [1060, 283] on img at bounding box center [1055, 286] width 22 height 22
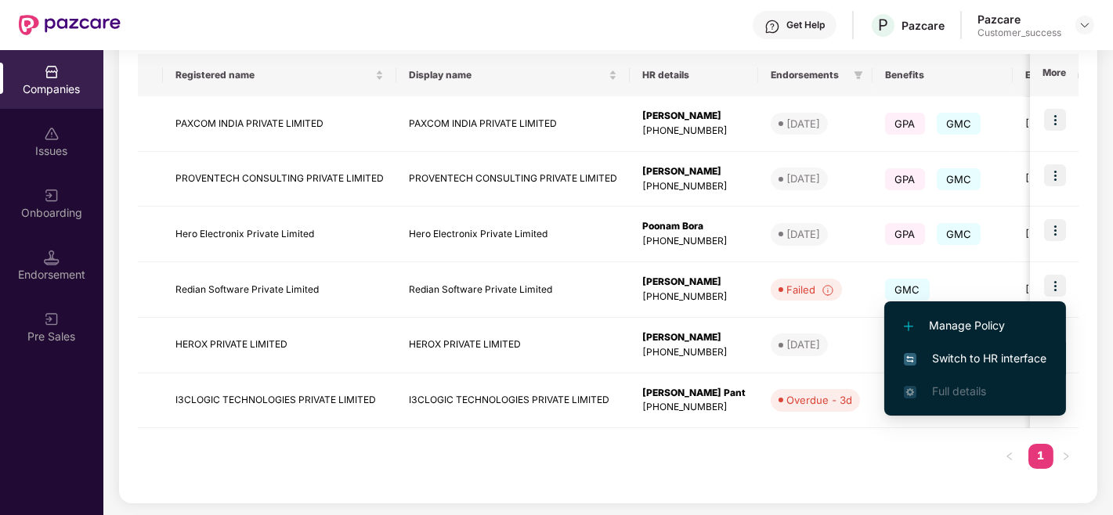
click at [969, 342] on li "Switch to HR interface" at bounding box center [975, 358] width 182 height 33
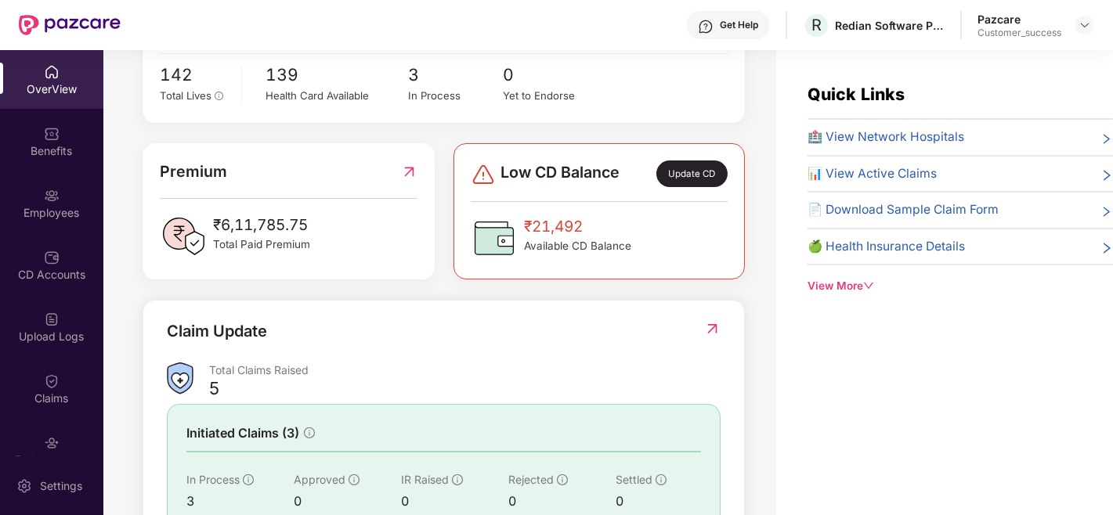
scroll to position [324, 0]
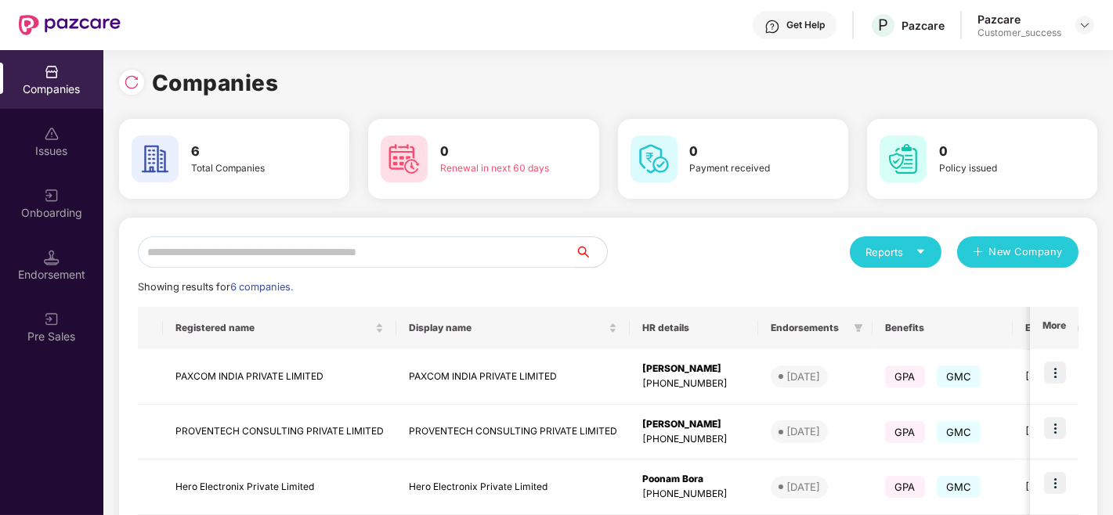
scroll to position [253, 0]
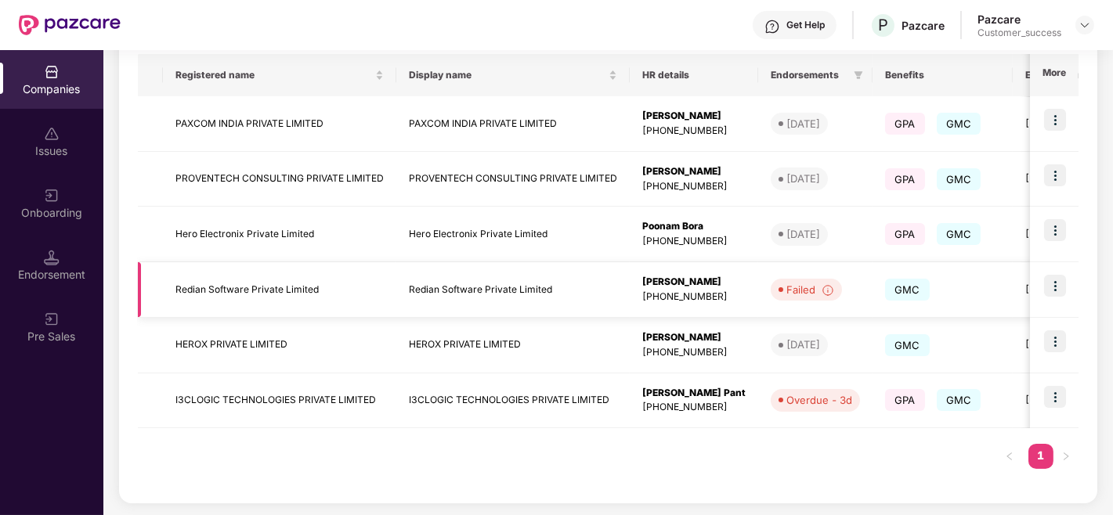
click at [1051, 287] on img at bounding box center [1055, 286] width 22 height 22
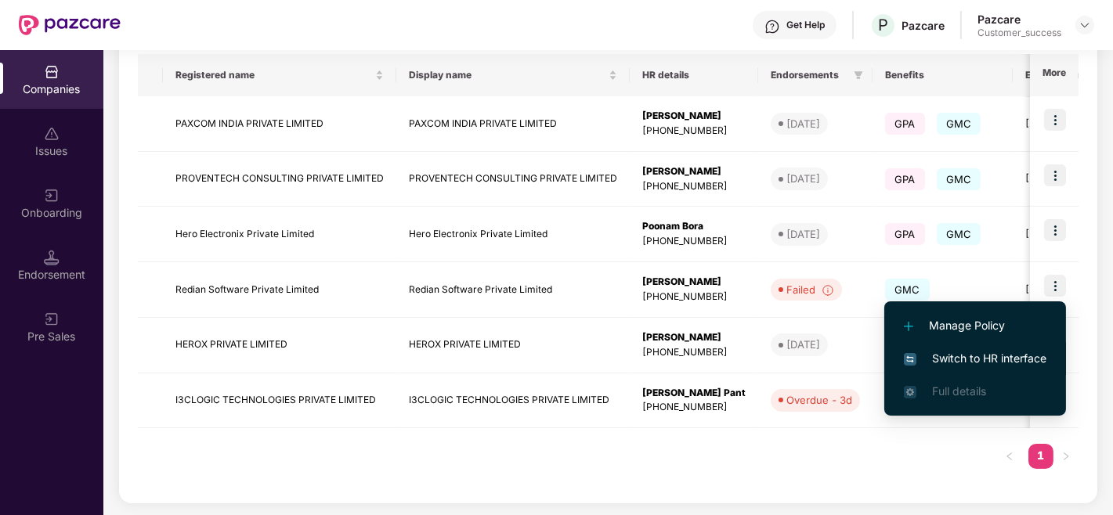
click at [957, 352] on span "Switch to HR interface" at bounding box center [975, 358] width 143 height 17
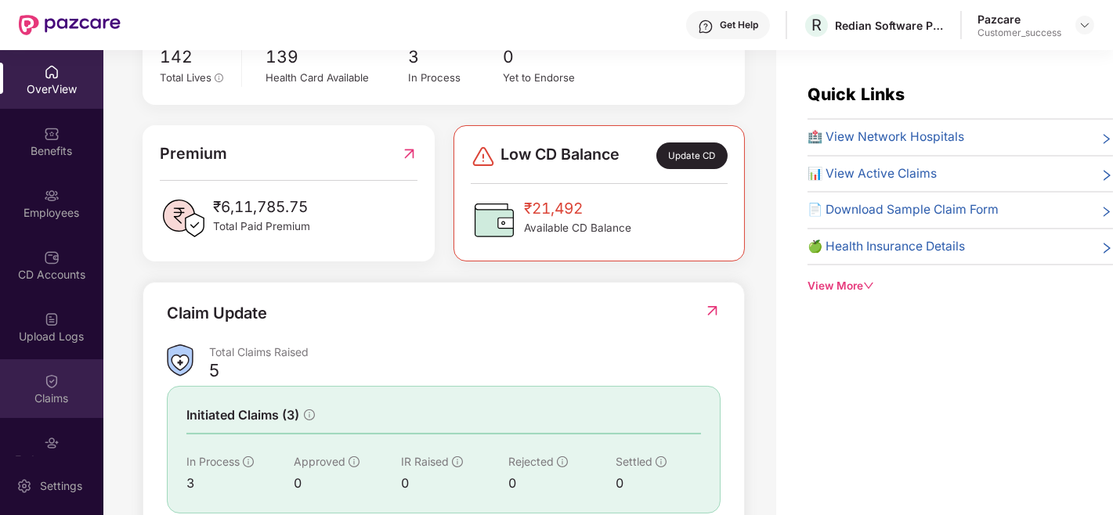
scroll to position [139, 0]
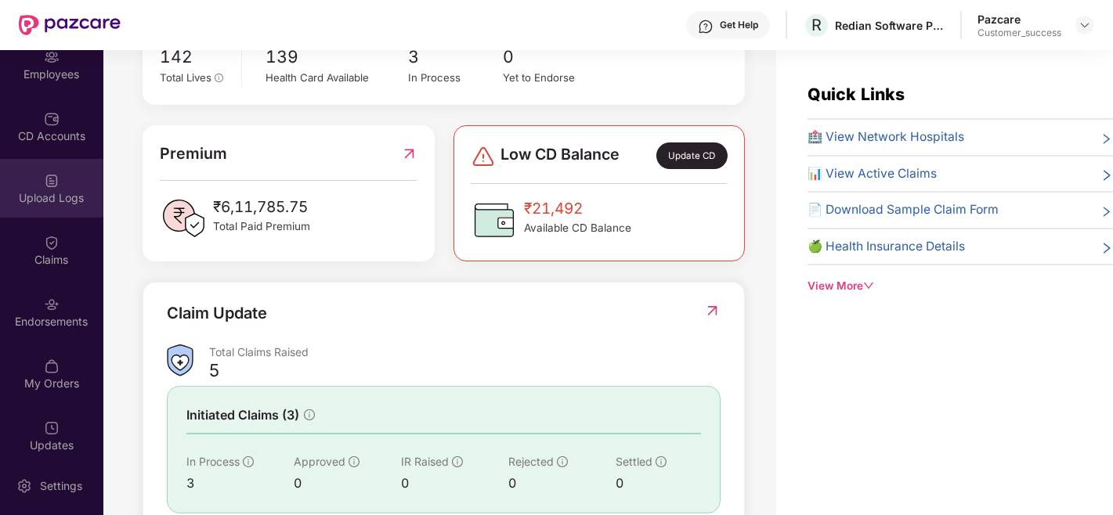
click at [68, 200] on div "Upload Logs" at bounding box center [51, 198] width 103 height 16
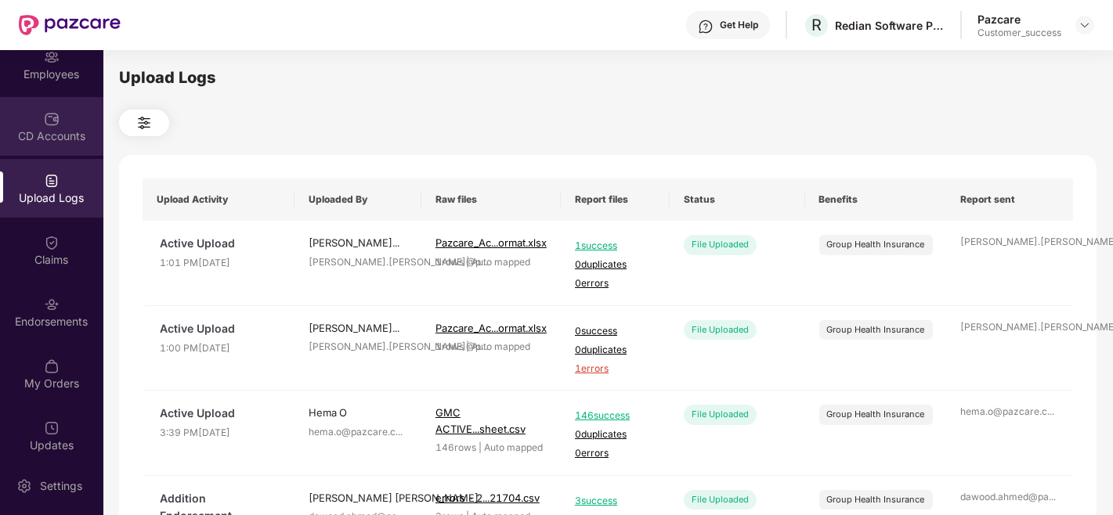
click at [59, 122] on div "CD Accounts" at bounding box center [51, 126] width 103 height 59
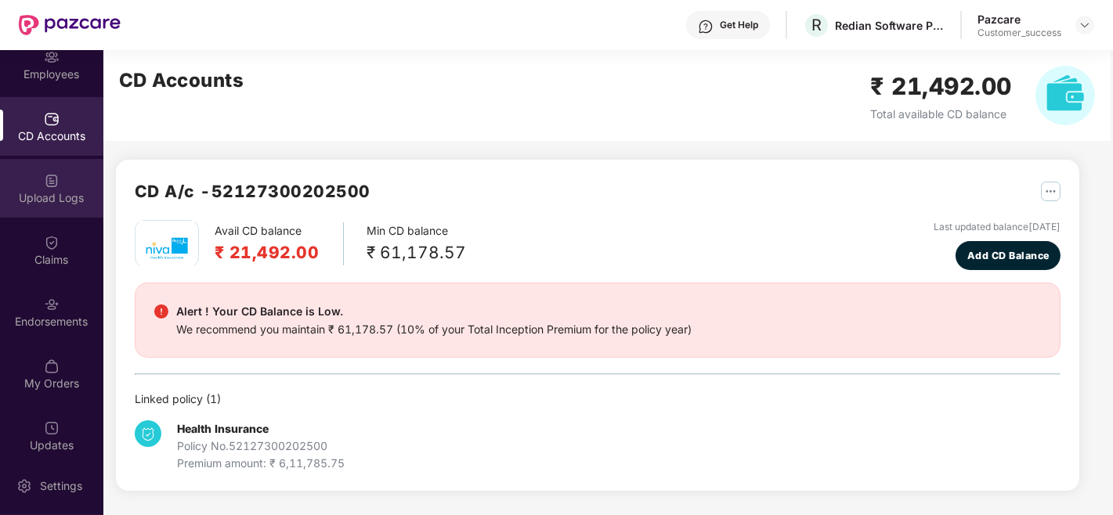
scroll to position [150, 0]
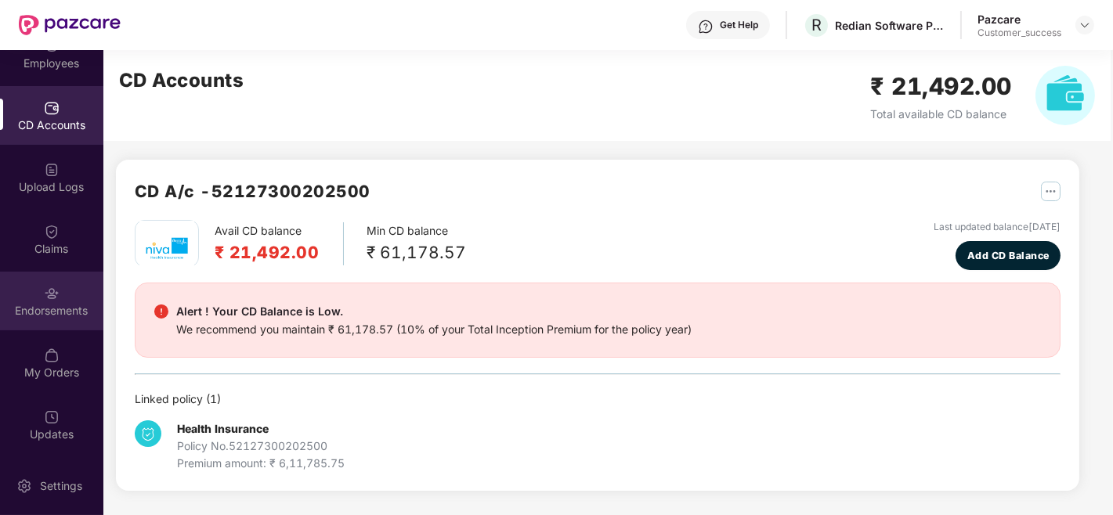
click at [57, 287] on div "Endorsements" at bounding box center [51, 301] width 103 height 59
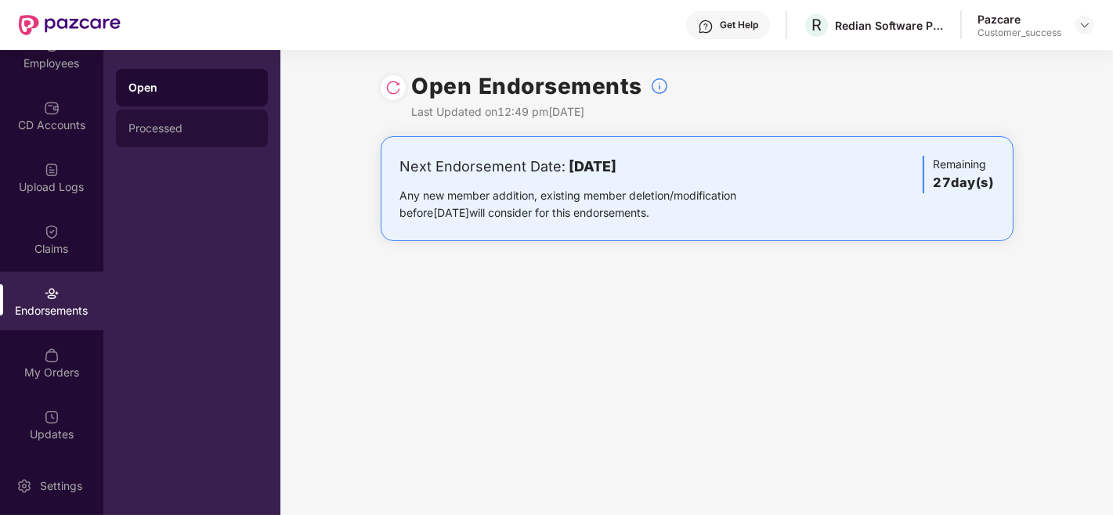
click at [244, 128] on div "Processed" at bounding box center [191, 128] width 127 height 13
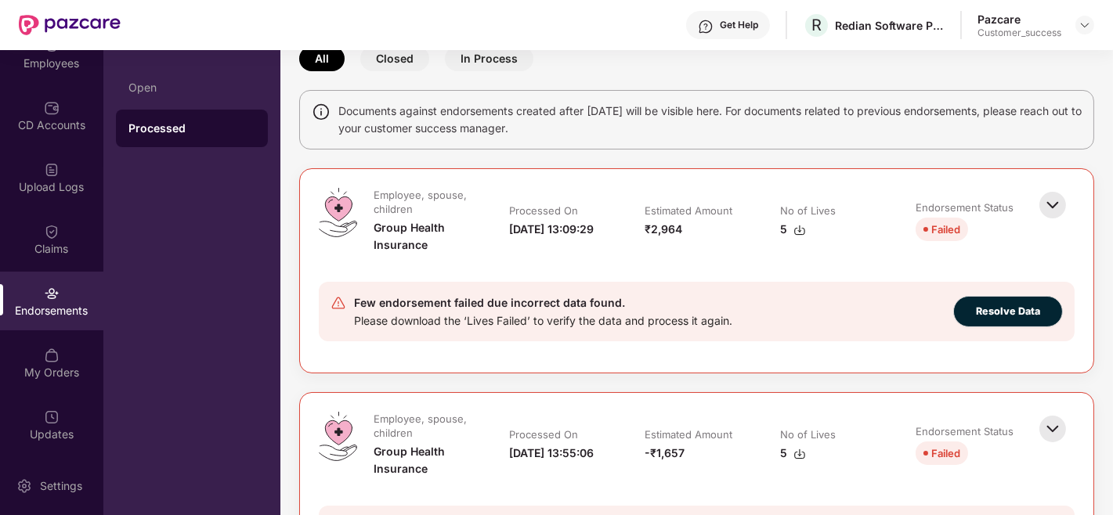
scroll to position [77, 0]
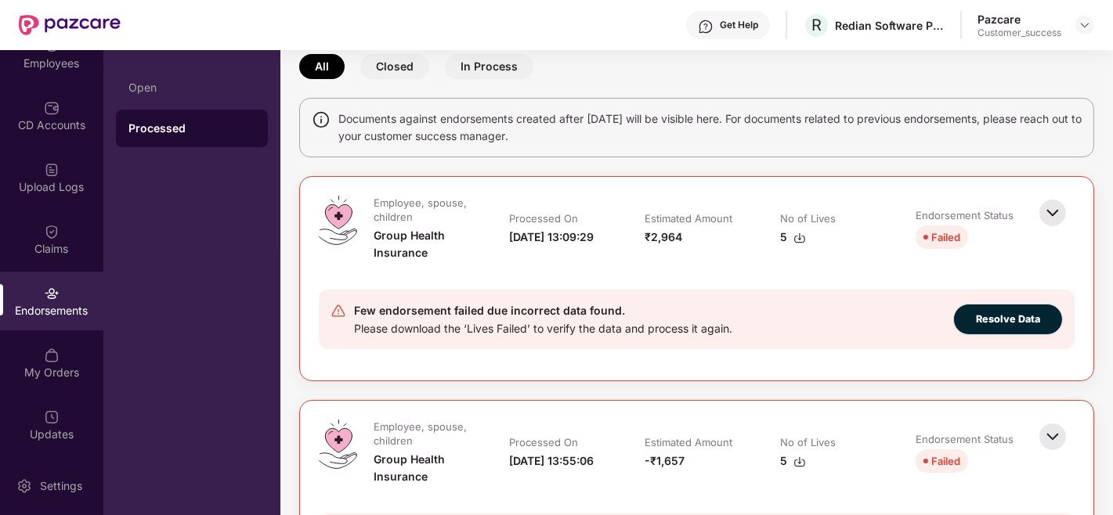
click at [957, 314] on button "Resolve Data" at bounding box center [1008, 319] width 110 height 31
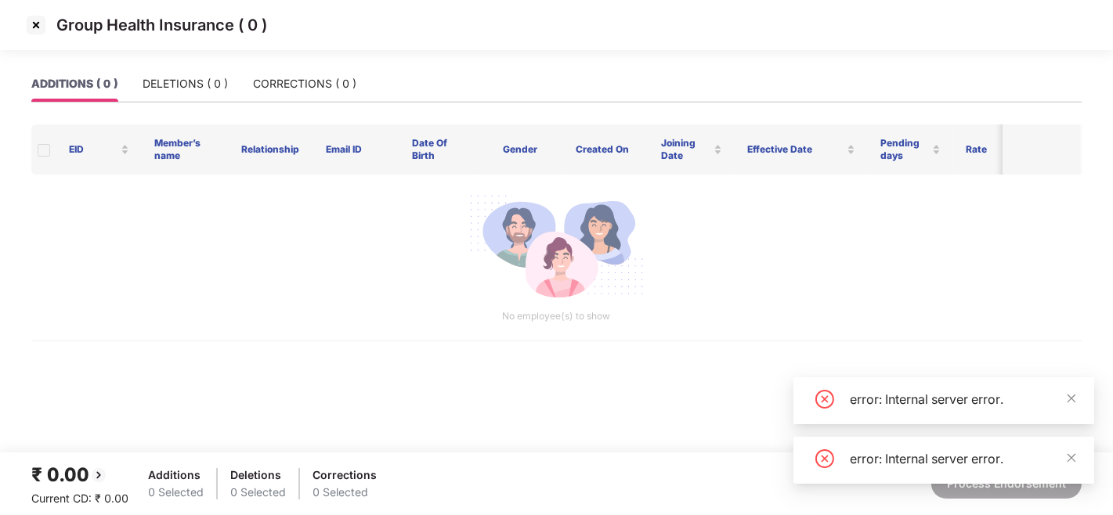
click at [38, 21] on img at bounding box center [35, 25] width 25 height 25
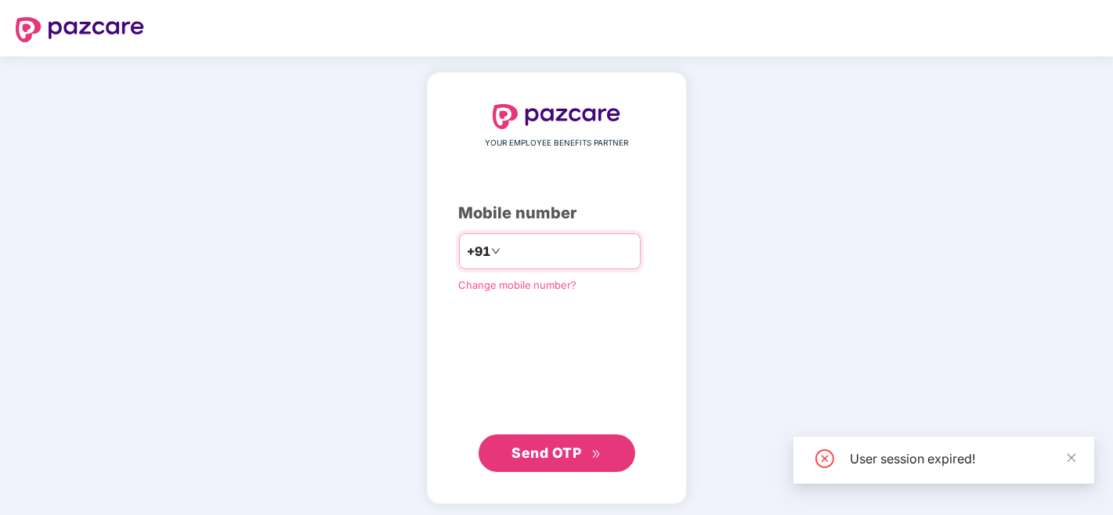
click at [615, 256] on input "number" at bounding box center [568, 251] width 128 height 25
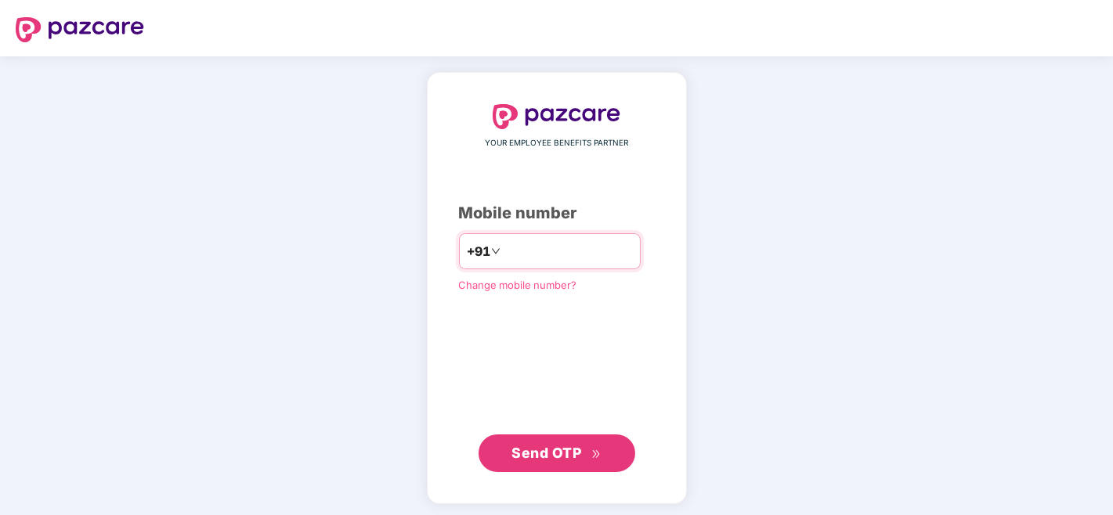
type input "**********"
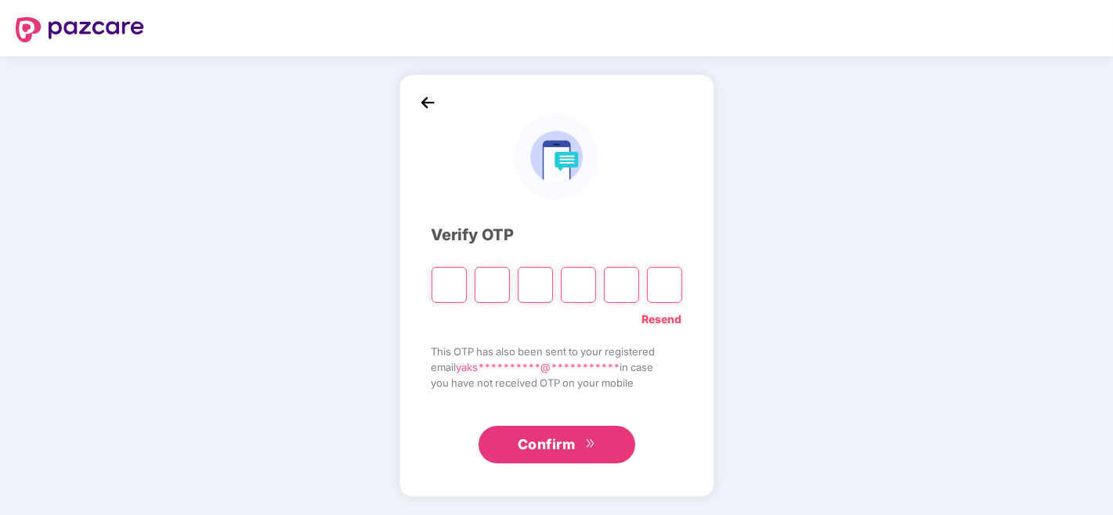
type input "*"
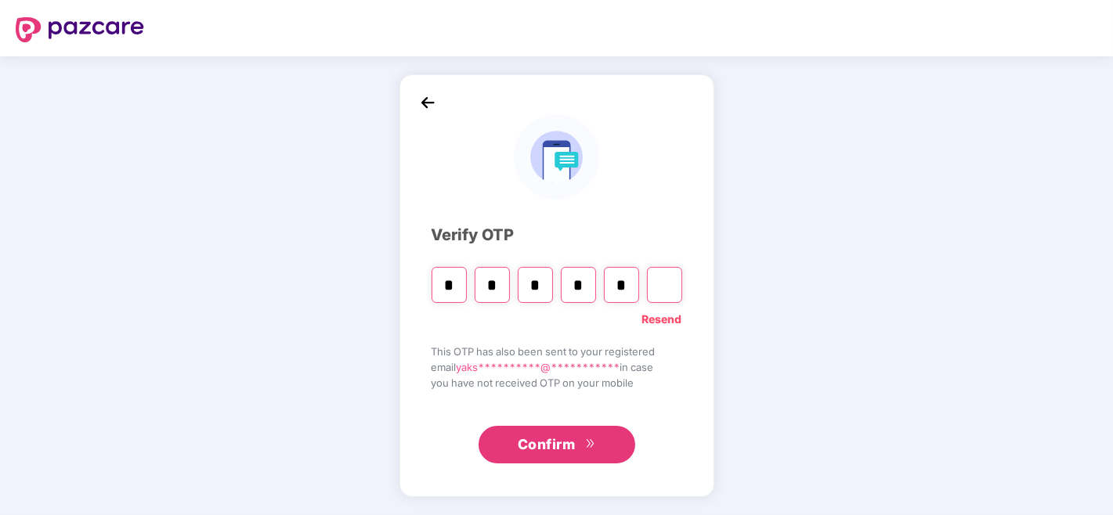
type input "*"
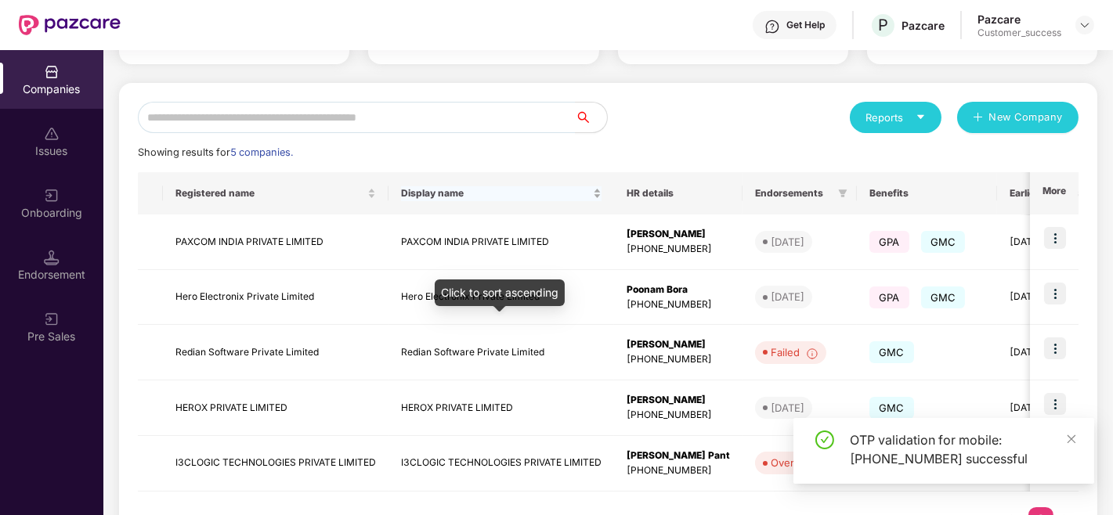
scroll to position [198, 0]
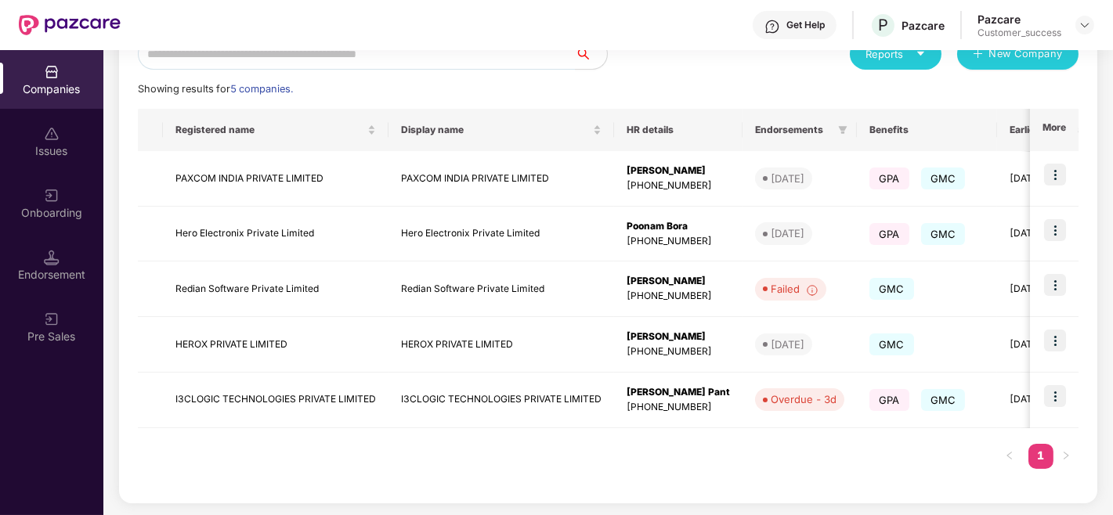
click at [60, 415] on div "Companies Issues Onboarding Endorsement Pre Sales" at bounding box center [51, 282] width 103 height 465
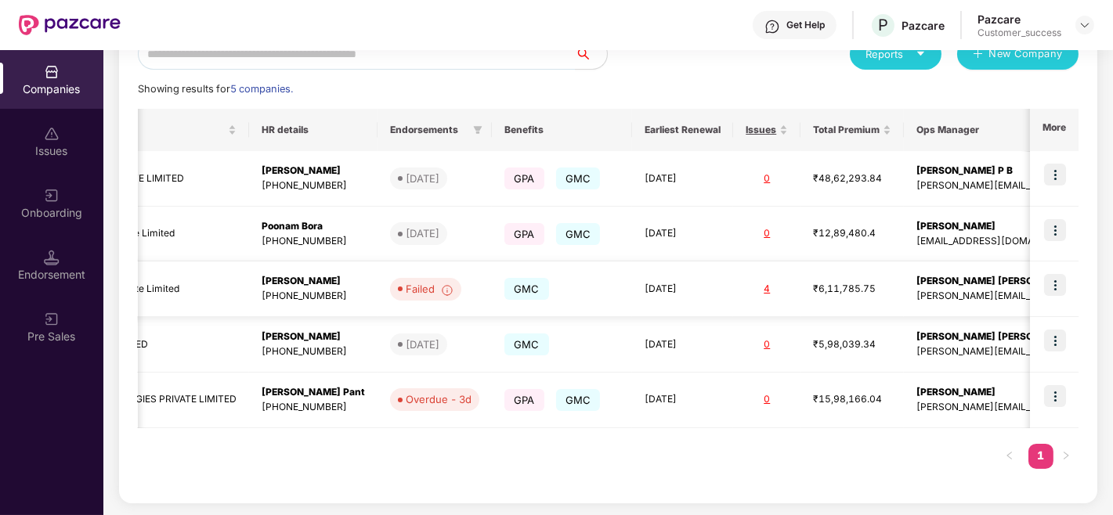
scroll to position [0, 0]
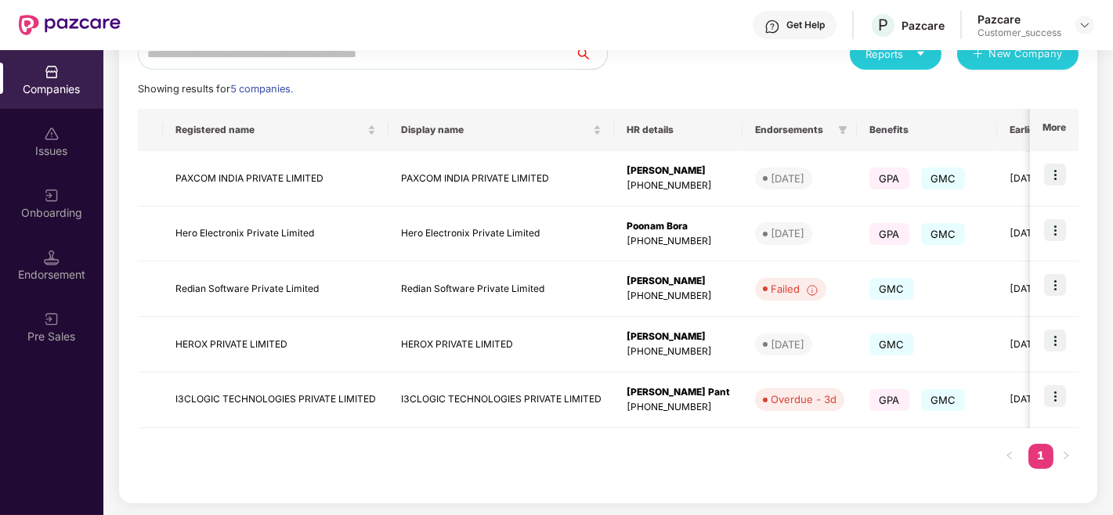
click at [40, 415] on div "Companies Issues Onboarding Endorsement Pre Sales" at bounding box center [51, 282] width 103 height 465
click at [0, 498] on div "Companies Issues Onboarding Endorsement Pre Sales" at bounding box center [51, 282] width 103 height 465
